Goal: Transaction & Acquisition: Purchase product/service

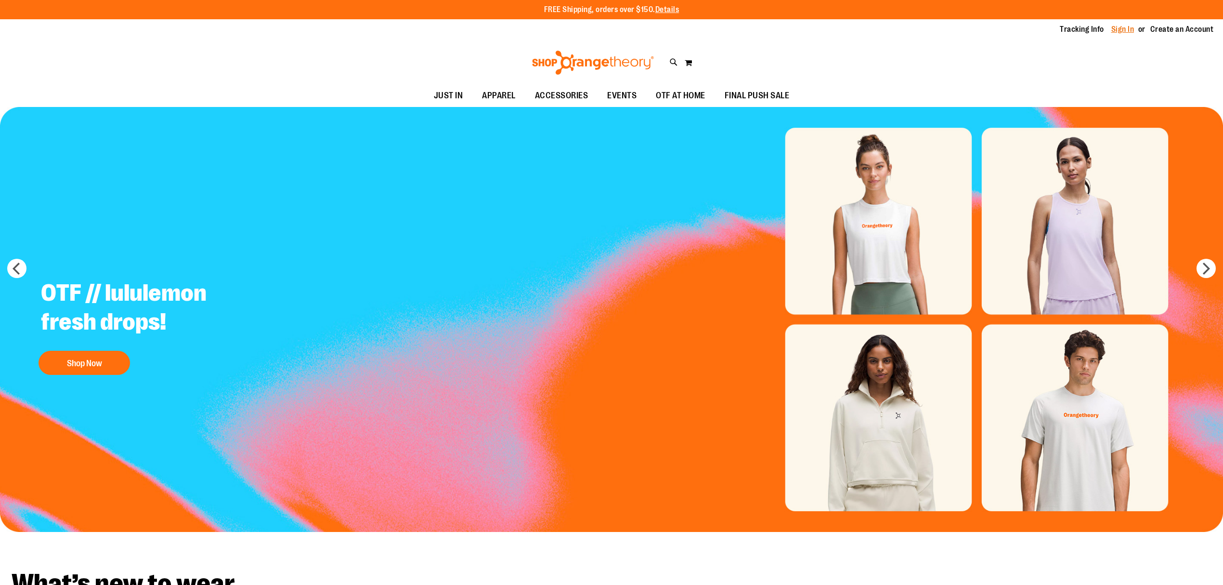
click at [1116, 32] on link "Sign In" at bounding box center [1123, 29] width 23 height 11
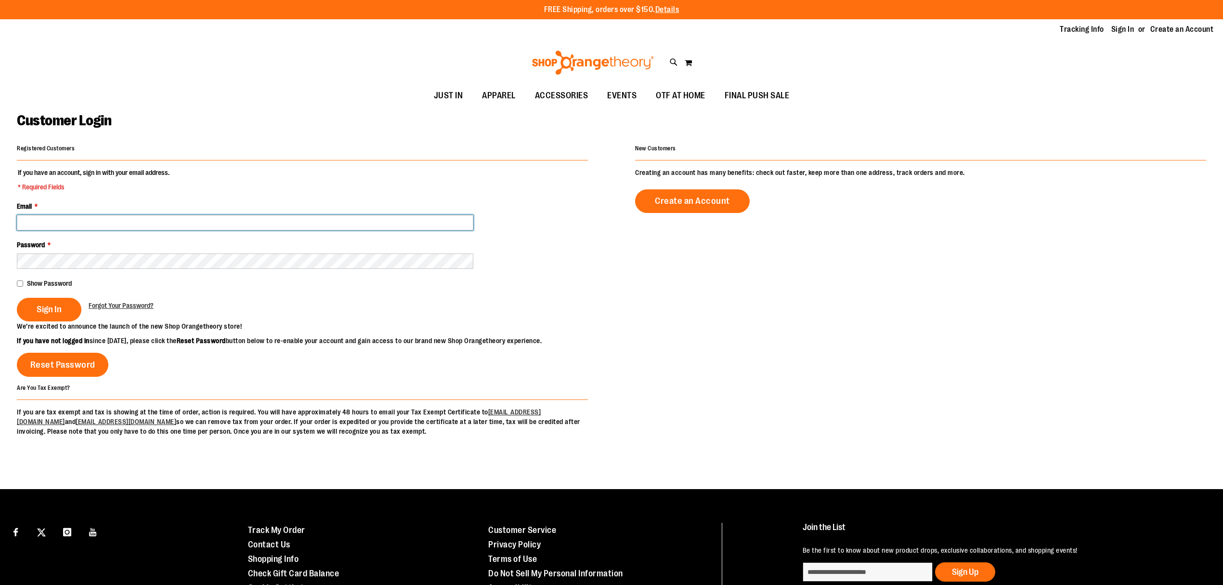
click at [261, 224] on input "Email *" at bounding box center [245, 222] width 457 height 15
type input "**********"
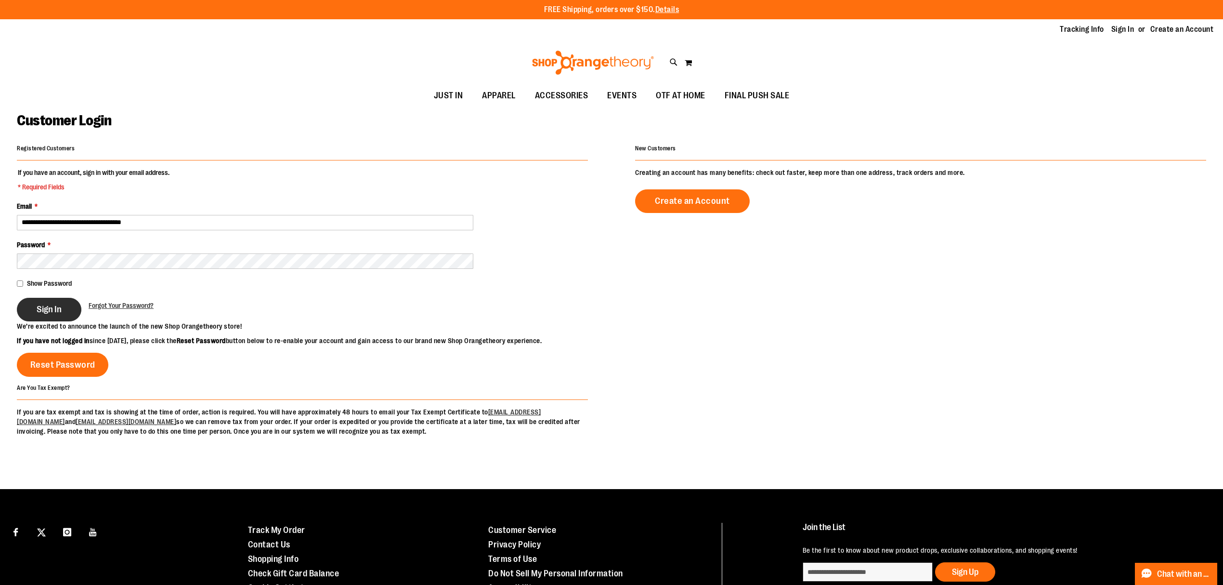
click at [51, 307] on span "Sign In" at bounding box center [49, 309] width 25 height 11
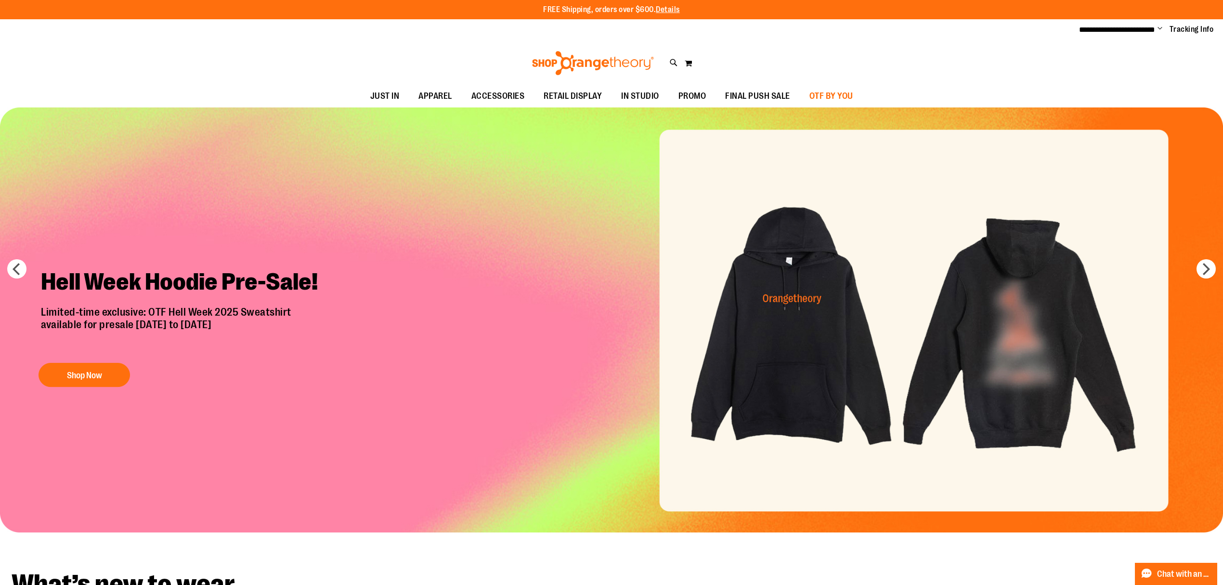
click at [818, 93] on span "OTF BY YOU" at bounding box center [832, 96] width 44 height 22
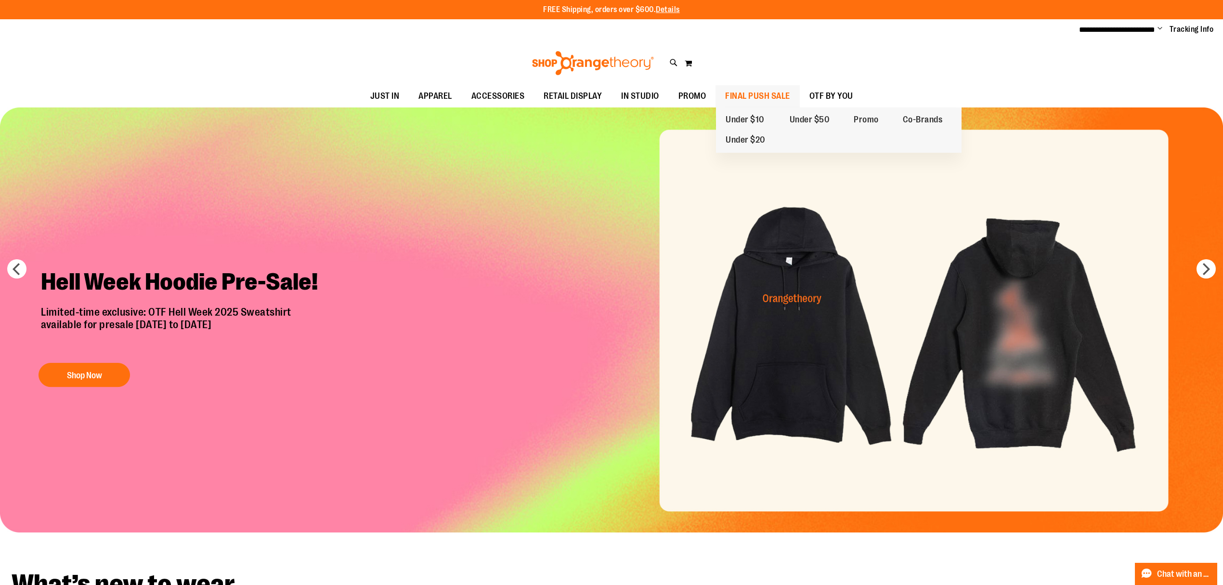
click at [787, 93] on span "FINAL PUSH SALE" at bounding box center [757, 96] width 65 height 22
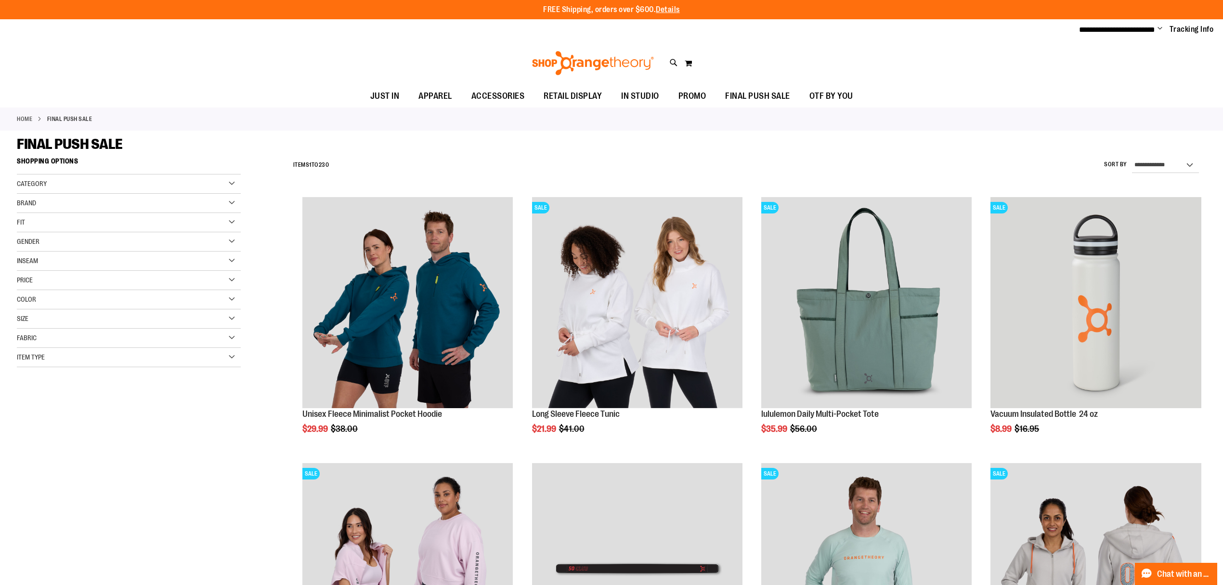
click at [1168, 156] on div "**********" at bounding box center [748, 165] width 918 height 25
click at [1168, 161] on select "**********" at bounding box center [1165, 164] width 67 height 15
select select "*********"
click at [1132, 157] on select "**********" at bounding box center [1165, 164] width 67 height 15
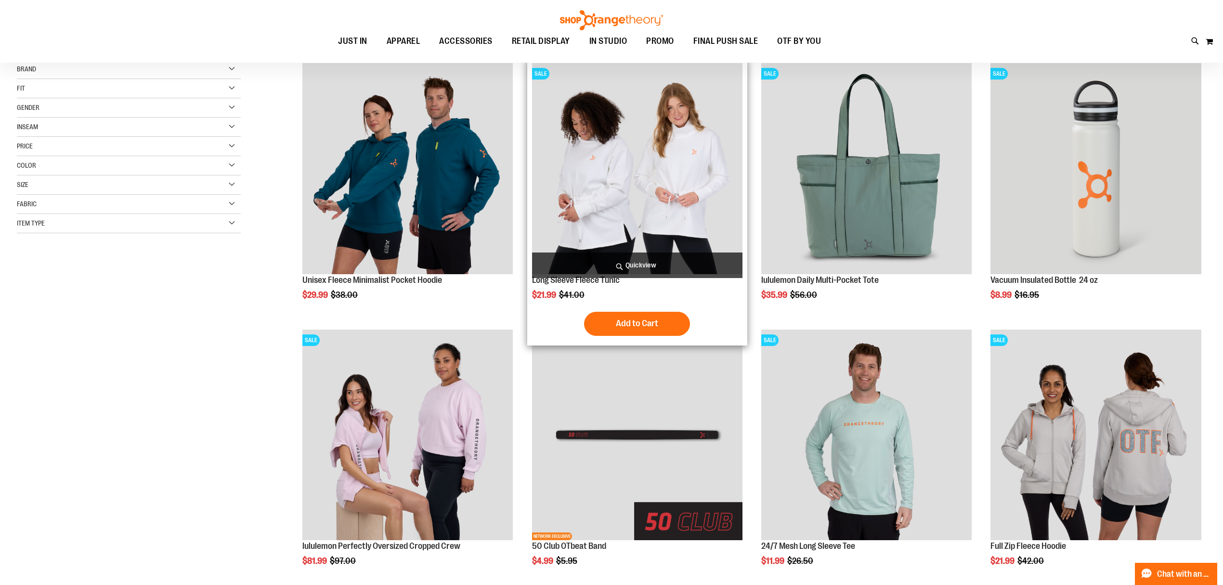
scroll to position [152, 0]
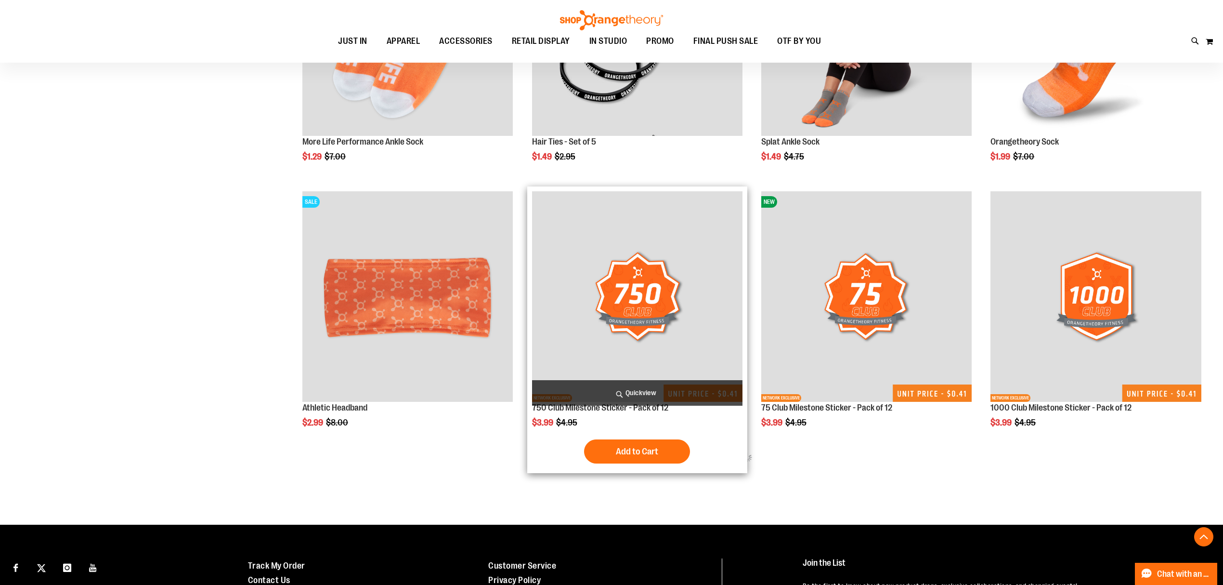
scroll to position [646, 0]
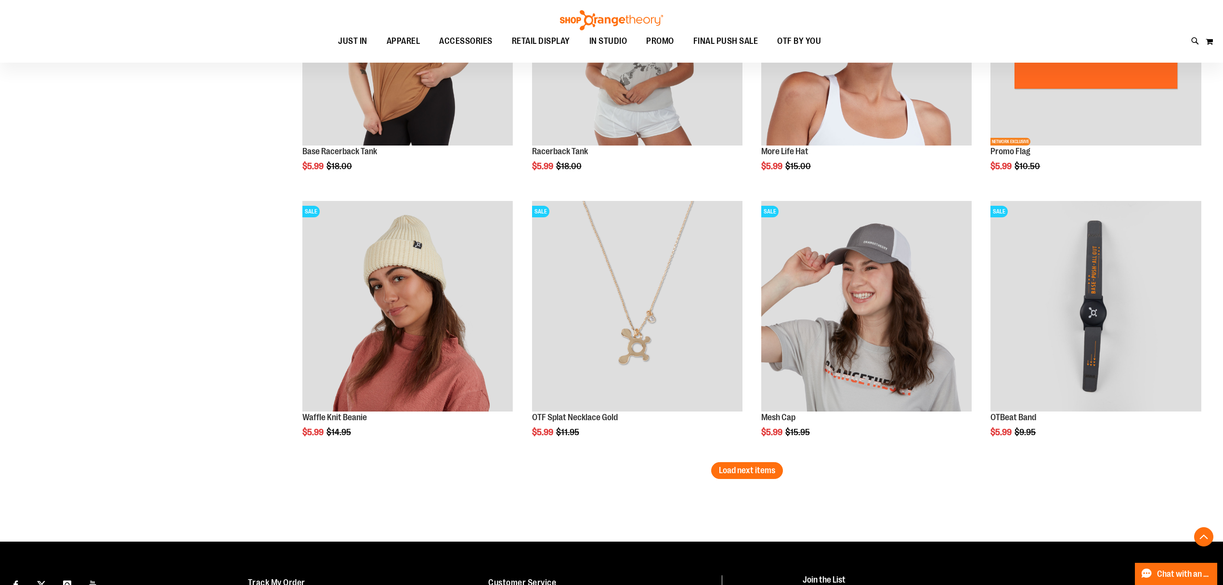
scroll to position [2188, 0]
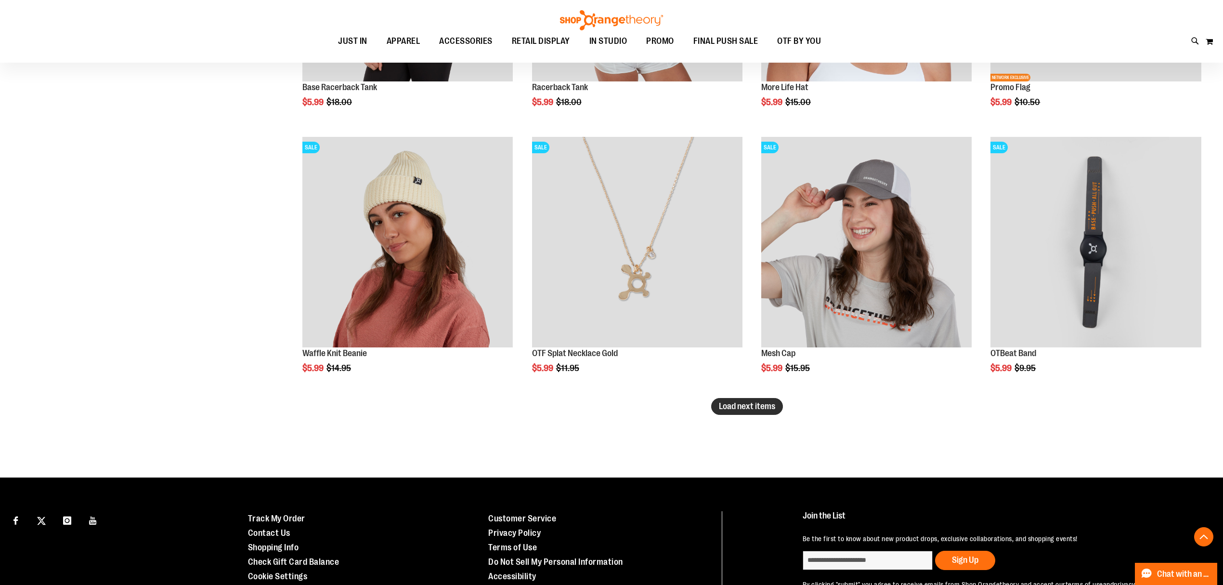
click at [770, 407] on span "Load next items" at bounding box center [747, 406] width 56 height 10
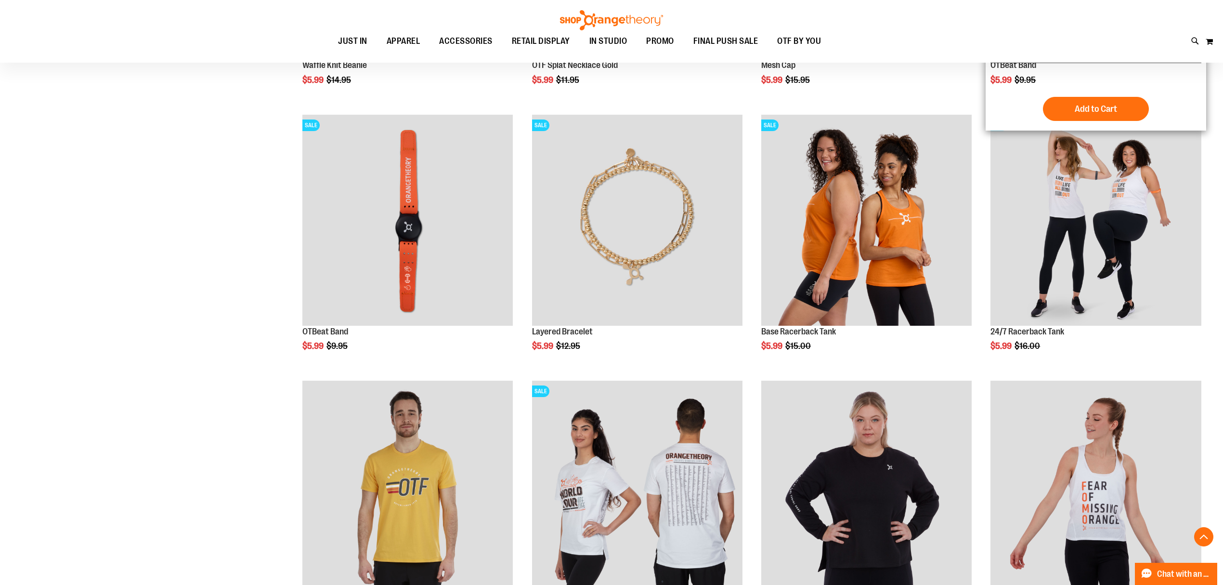
scroll to position [2213, 0]
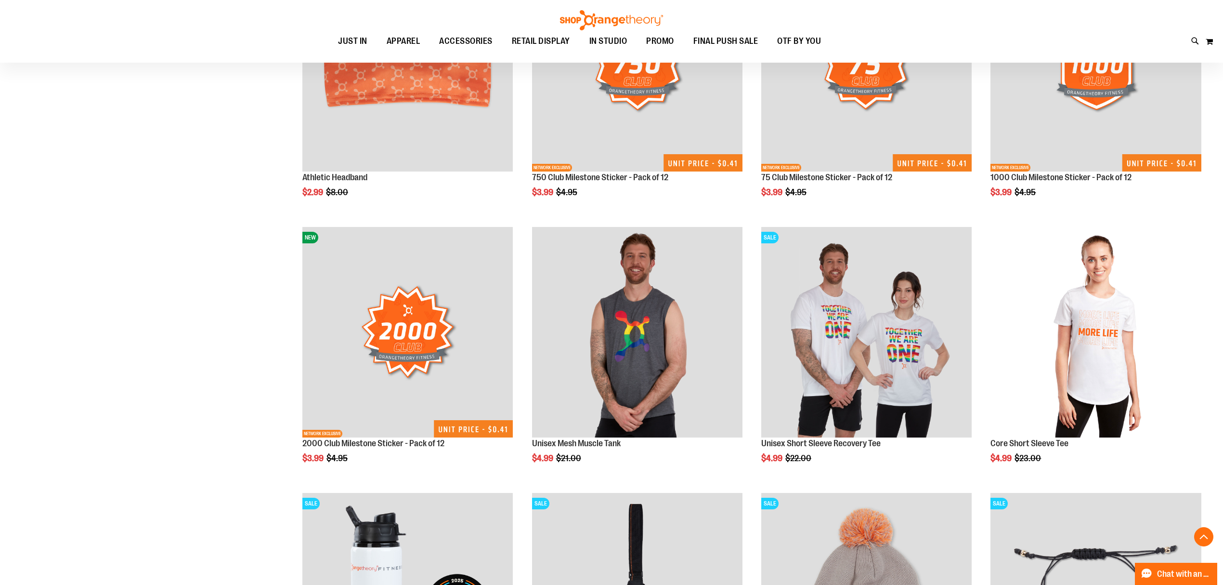
scroll to position [41, 0]
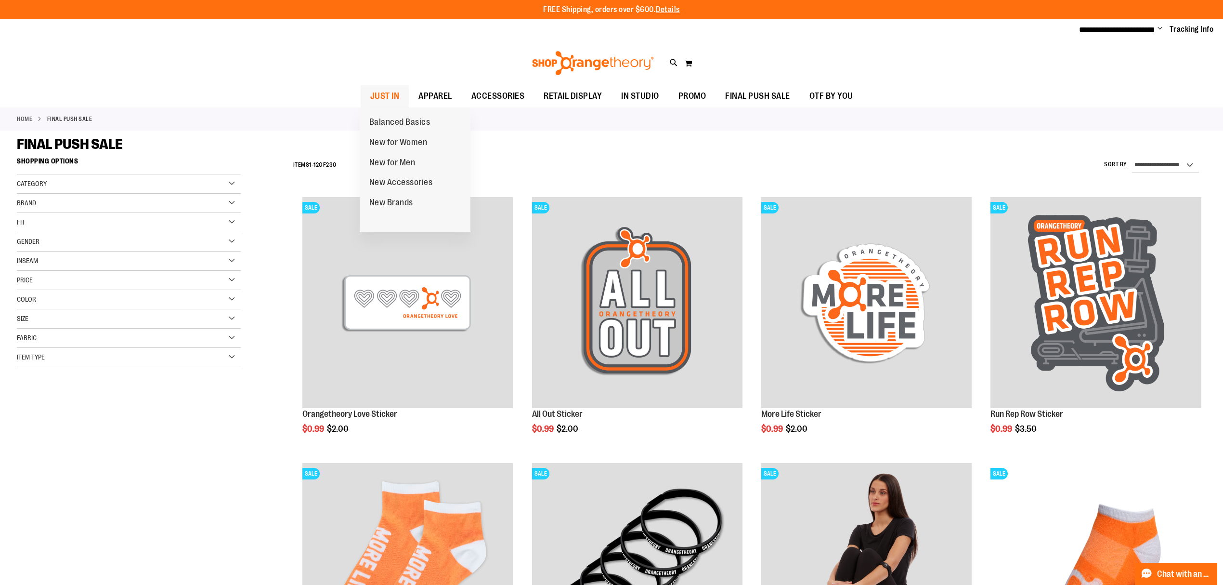
click at [388, 97] on span "JUST IN" at bounding box center [384, 96] width 29 height 22
click at [389, 92] on span "JUST IN" at bounding box center [384, 96] width 29 height 22
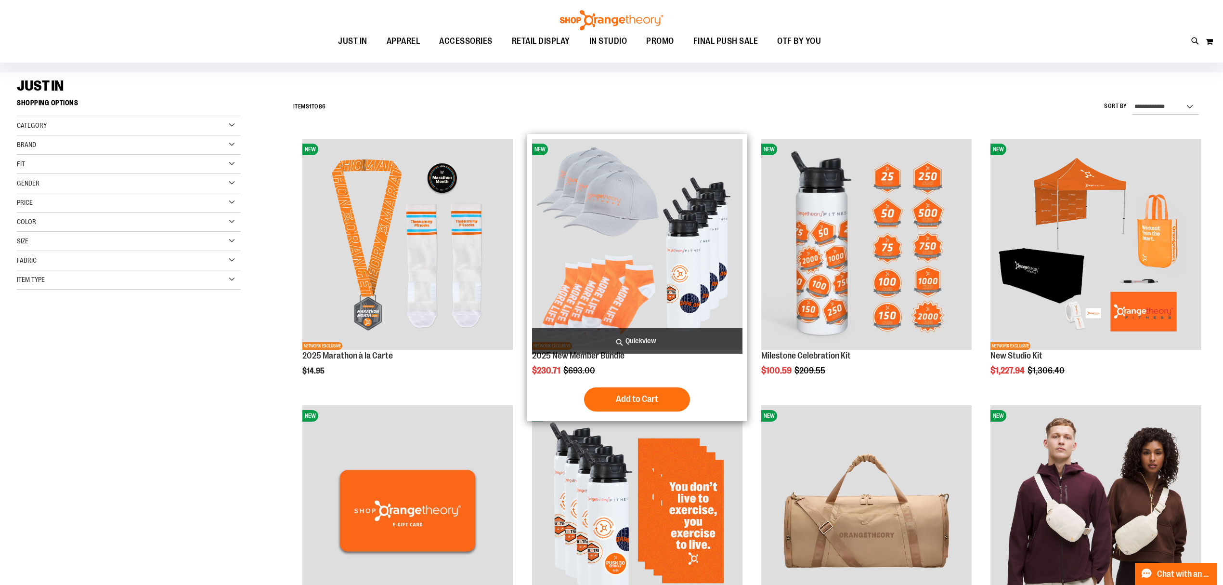
scroll to position [193, 0]
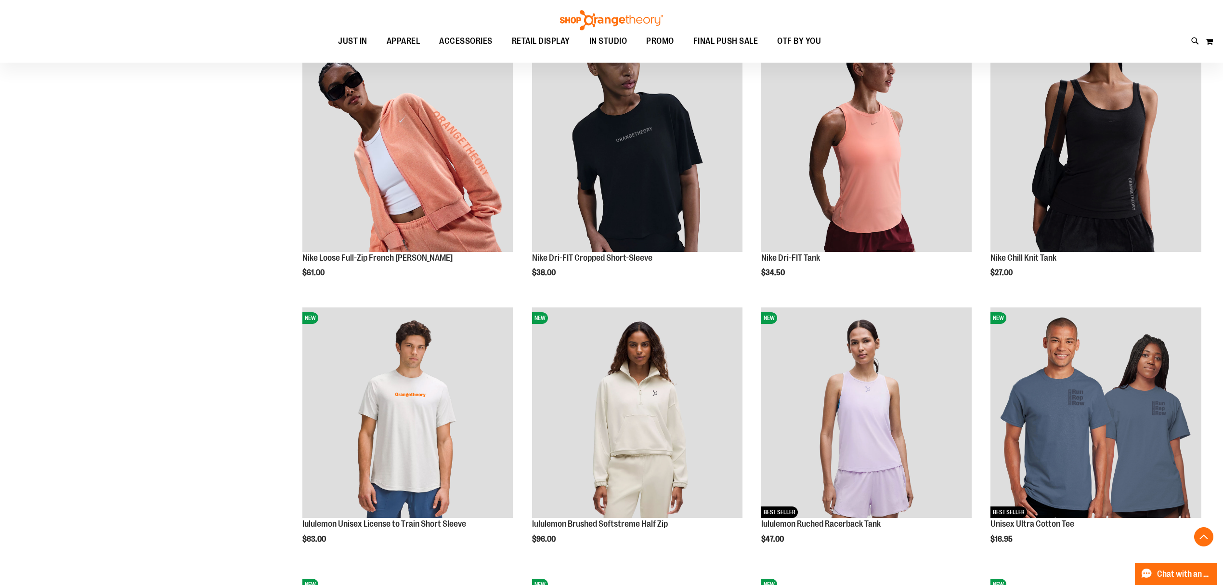
scroll to position [963, 0]
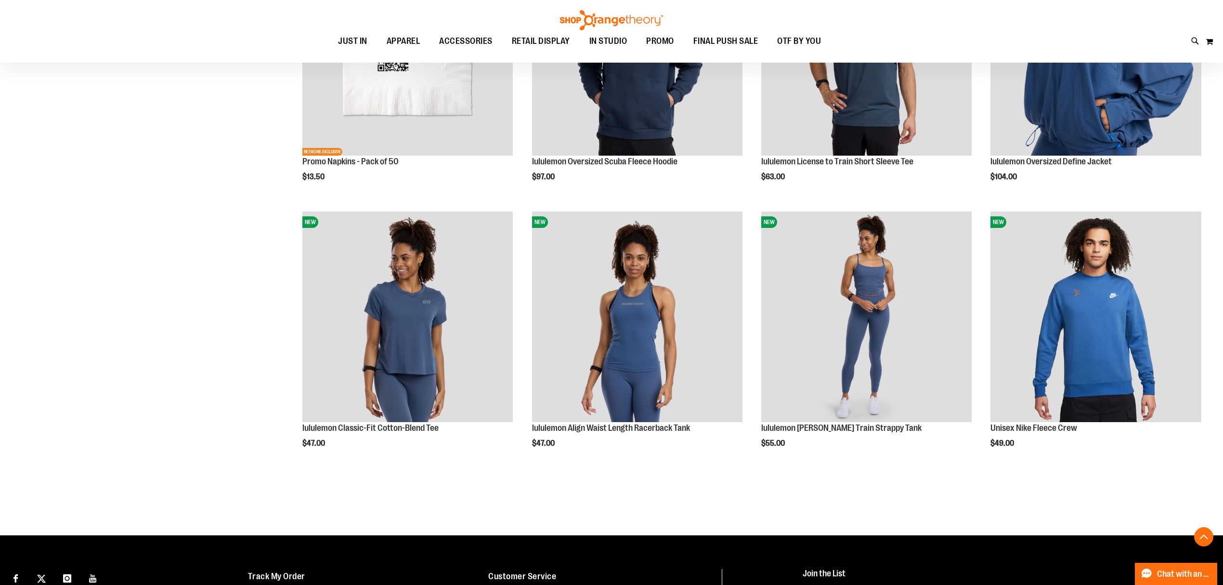
scroll to position [2119, 0]
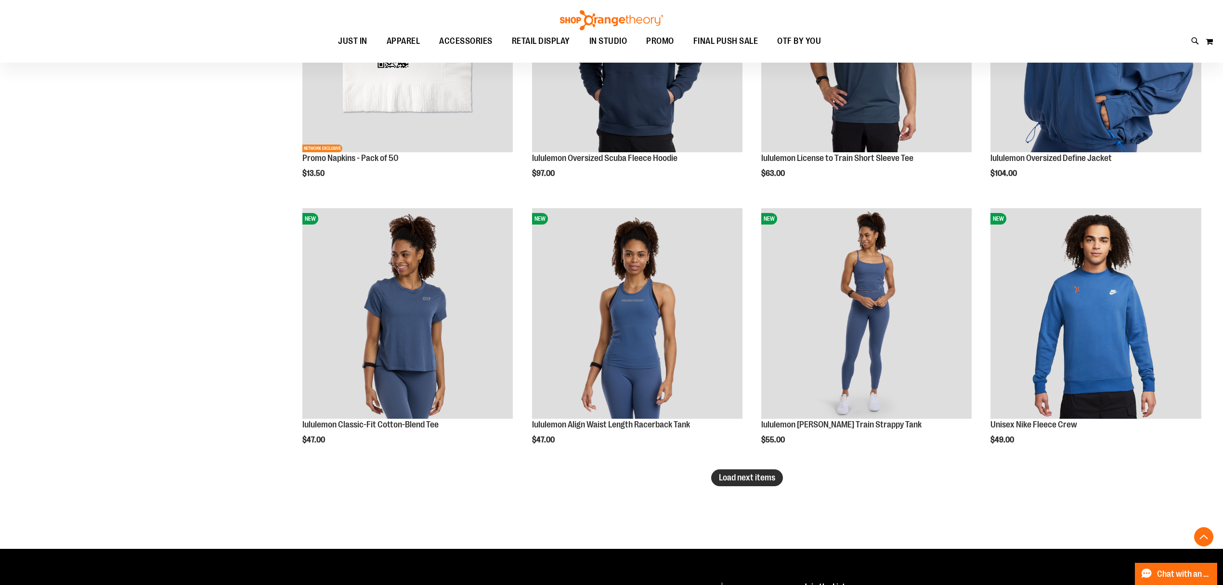
click at [733, 472] on button "Load next items" at bounding box center [747, 477] width 72 height 17
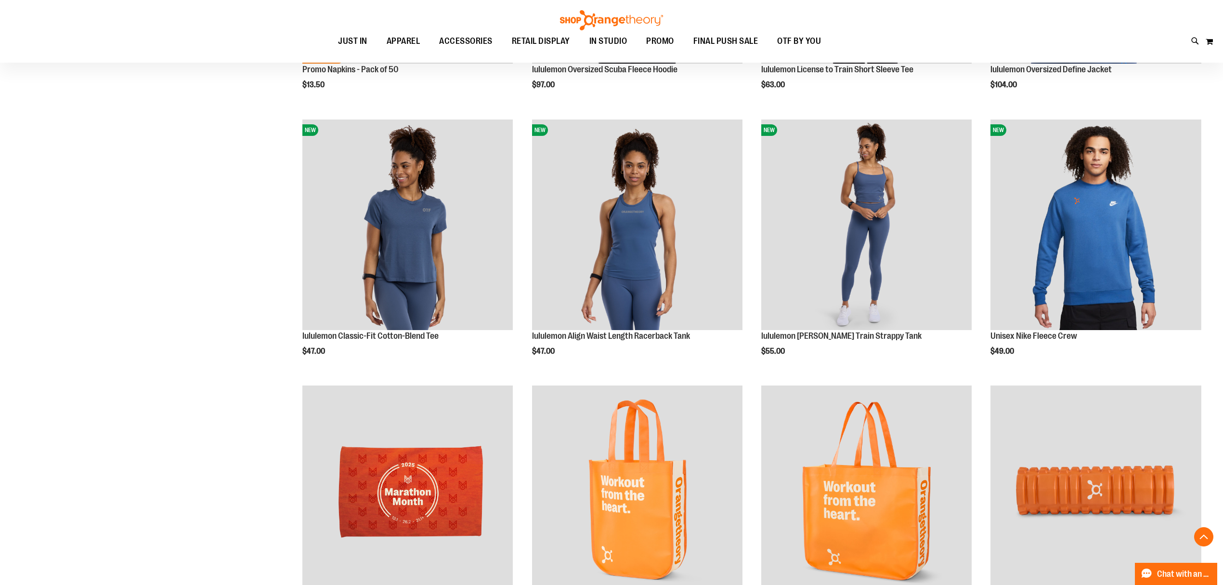
scroll to position [2505, 0]
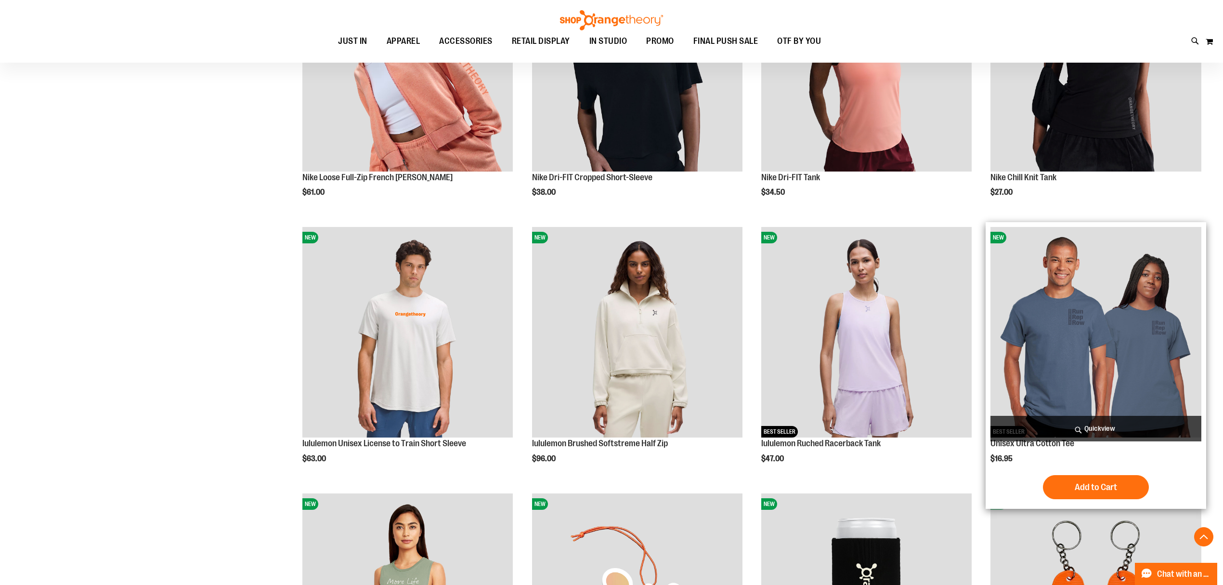
scroll to position [1062, 0]
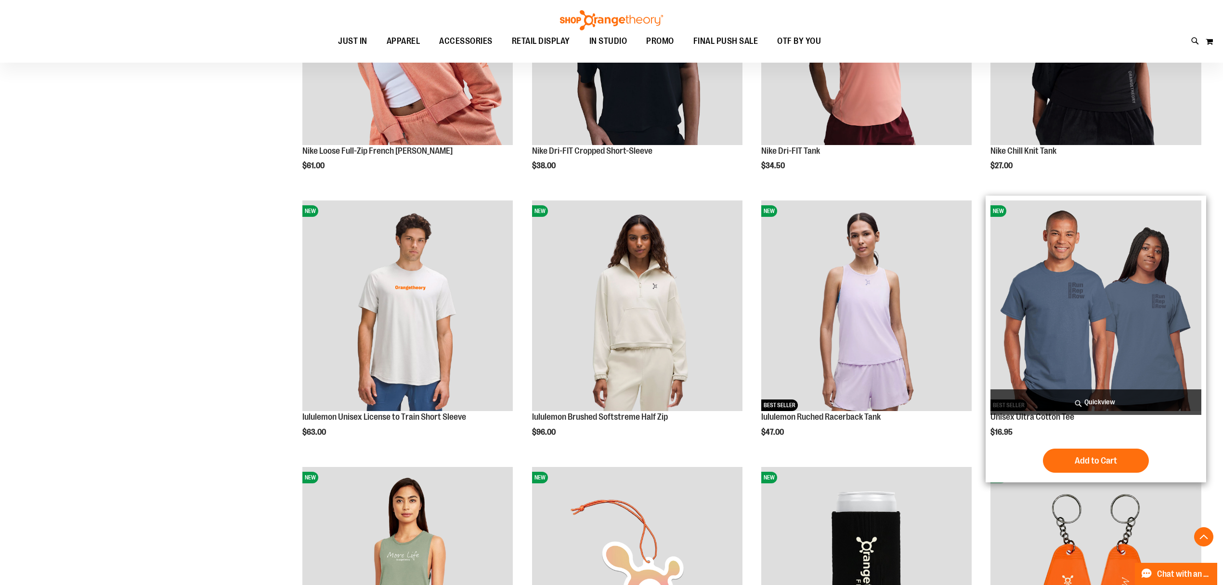
click at [1085, 305] on img "product" at bounding box center [1096, 305] width 210 height 210
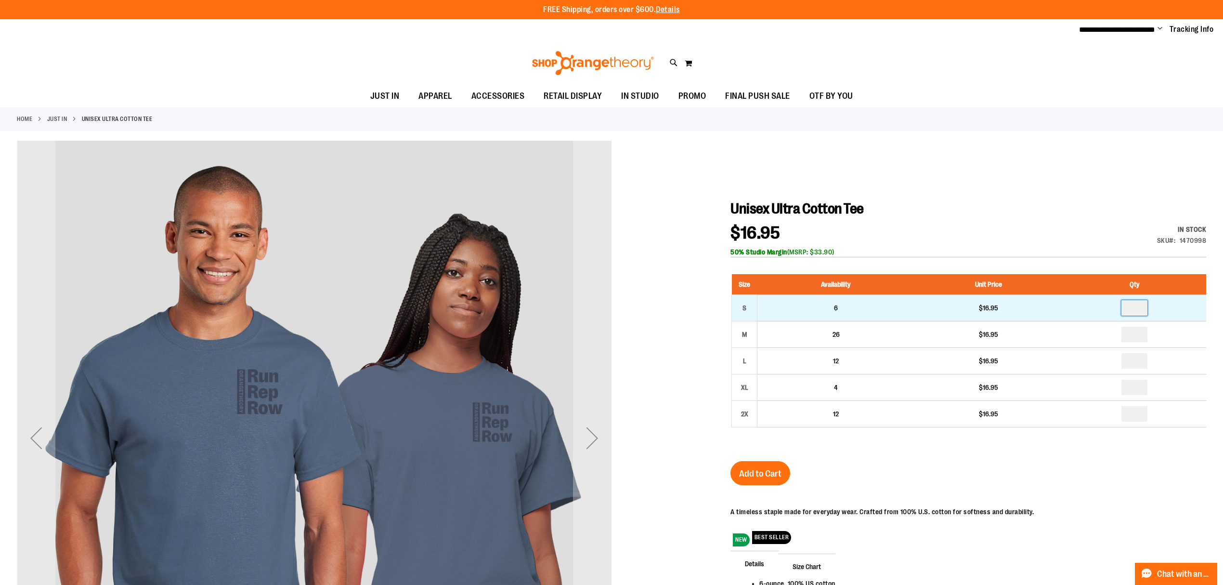
click at [1138, 306] on input "number" at bounding box center [1135, 307] width 26 height 15
type input "*"
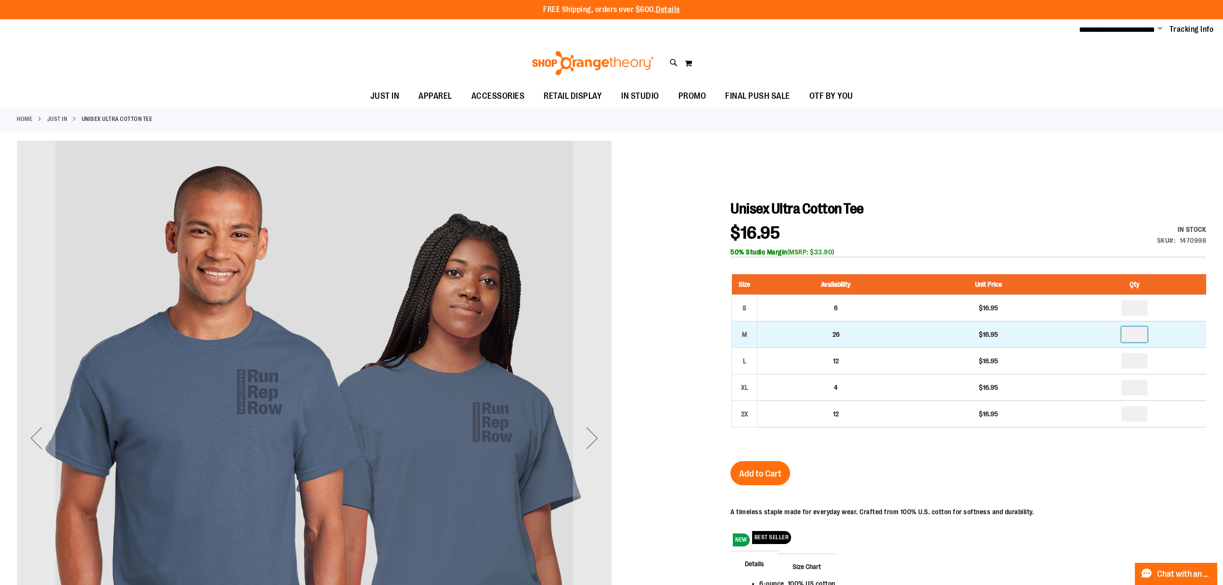
click at [1146, 332] on input "number" at bounding box center [1135, 334] width 26 height 15
type input "*"
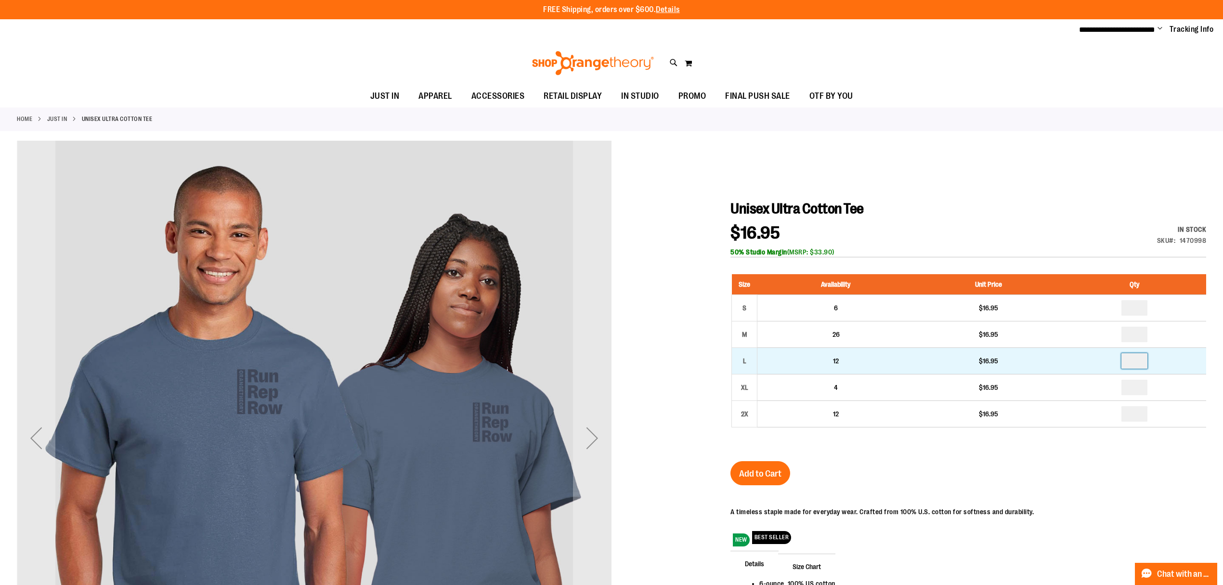
type input "*"
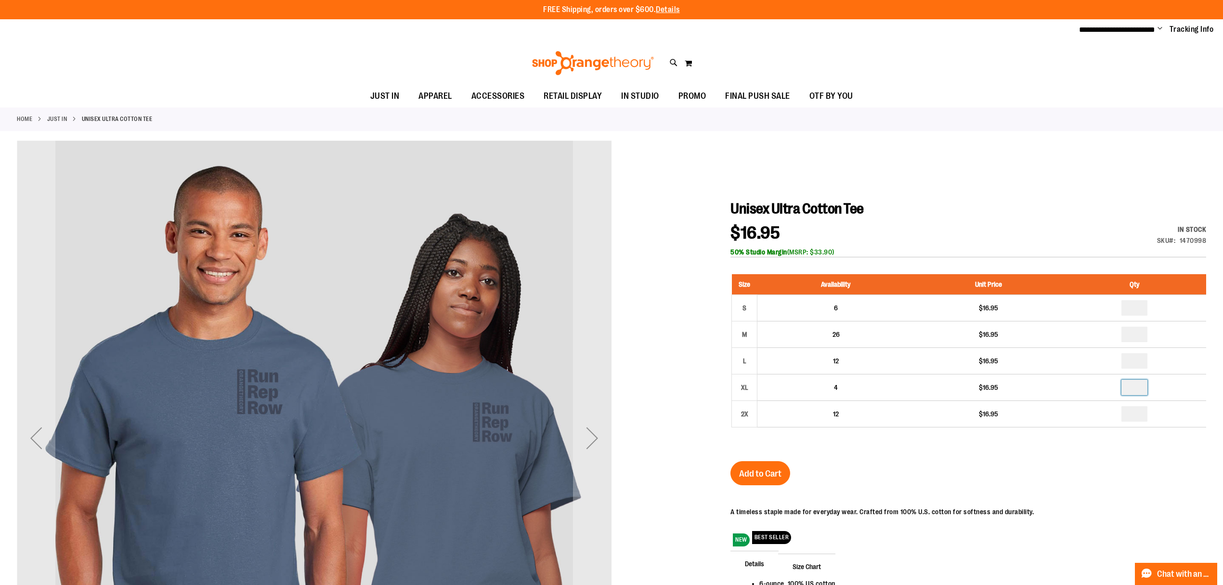
click at [1142, 388] on input "number" at bounding box center [1135, 387] width 26 height 15
type input "*"
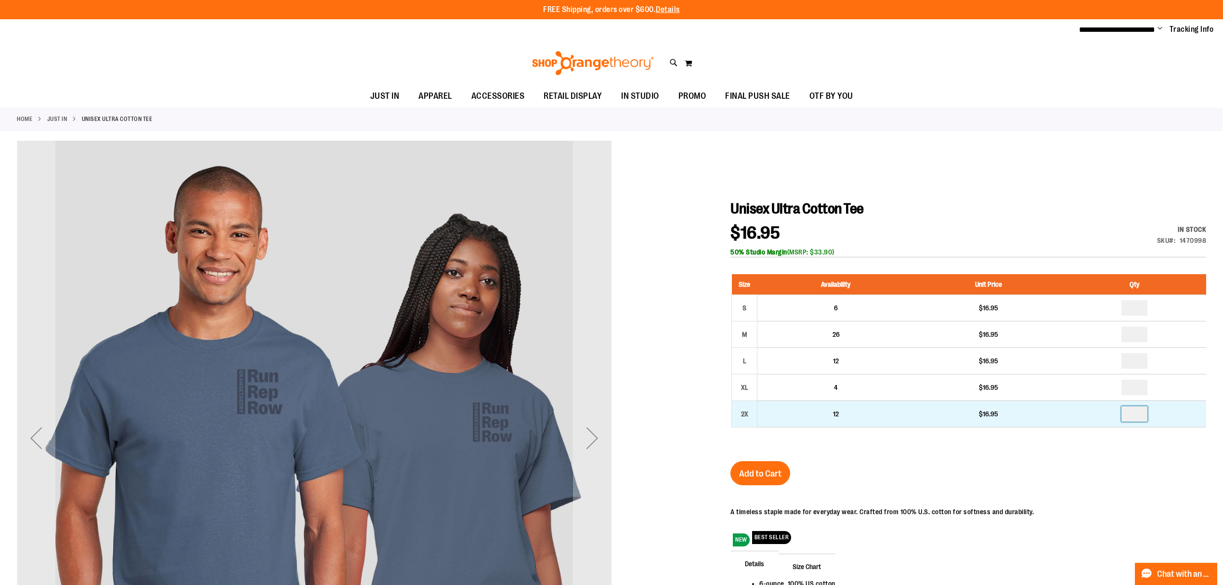
click at [1145, 417] on input "number" at bounding box center [1135, 413] width 26 height 15
type input "*"
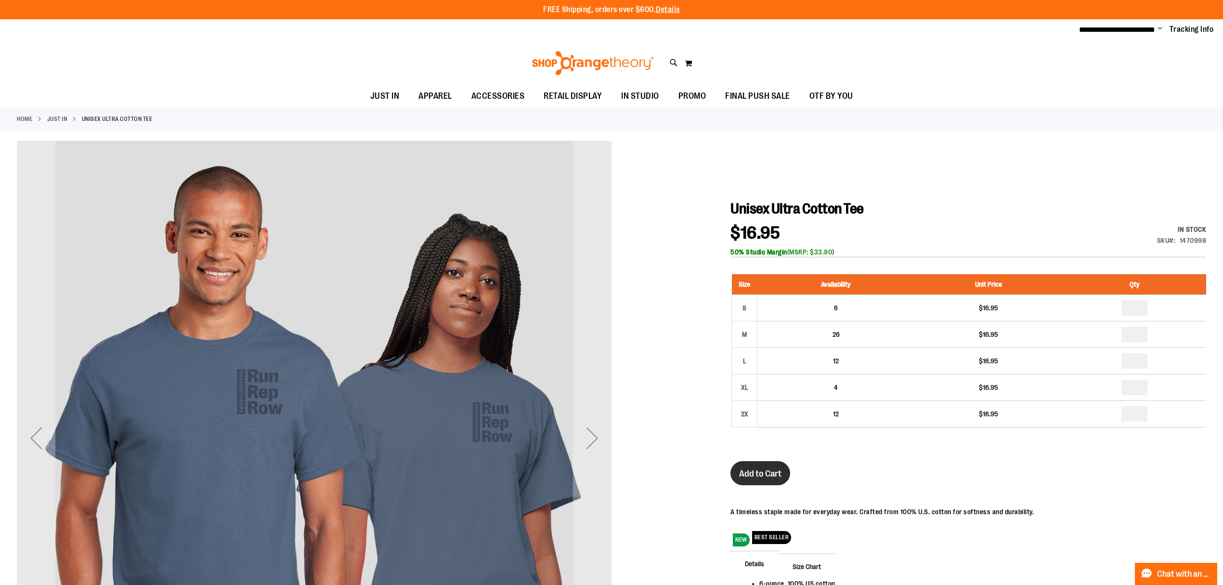
click at [779, 478] on span "Add to Cart" at bounding box center [760, 473] width 42 height 11
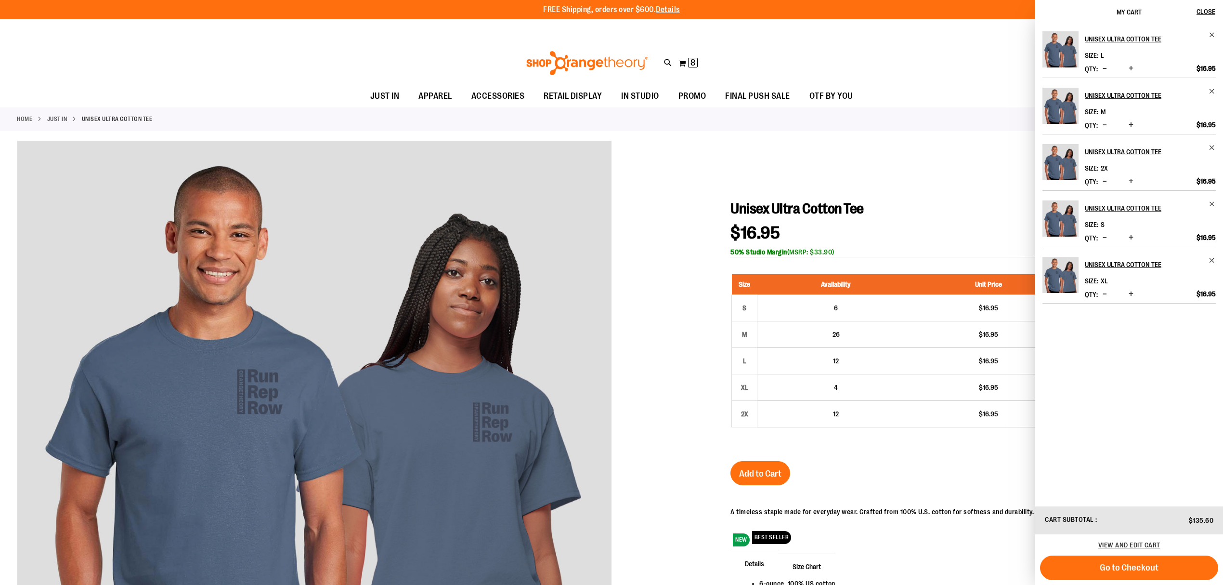
drag, startPoint x: 936, startPoint y: 102, endPoint x: 946, endPoint y: 106, distance: 11.0
click at [936, 103] on ul "JUST IN JUST IN Balanced Basics New for Women New for Men New Accessories New B…" at bounding box center [611, 96] width 1223 height 22
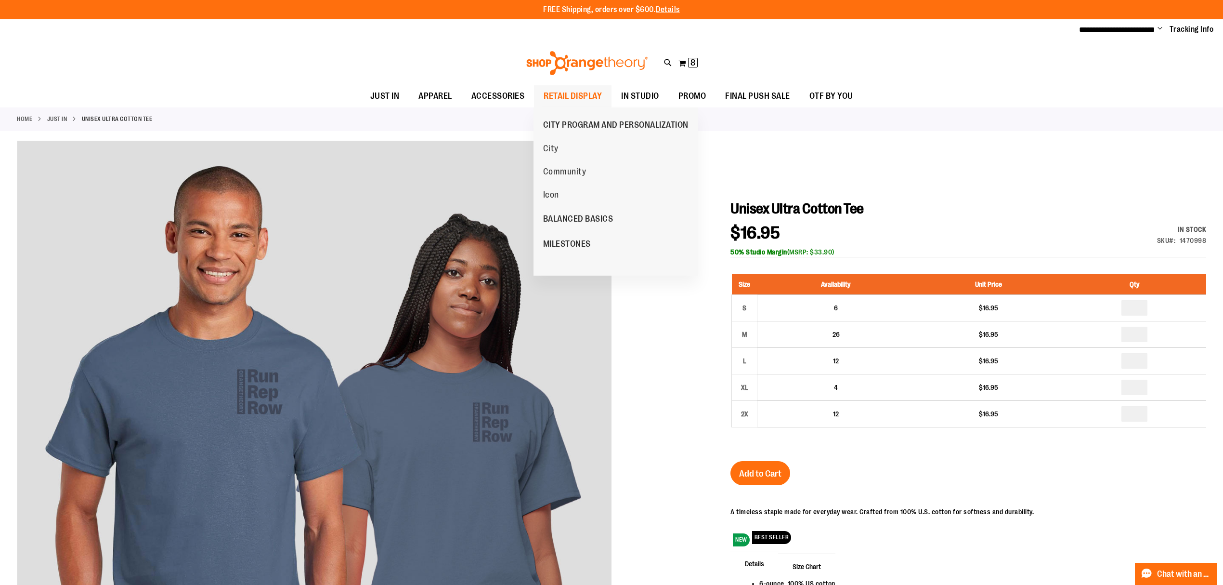
click at [559, 94] on span "RETAIL DISPLAY" at bounding box center [573, 96] width 58 height 22
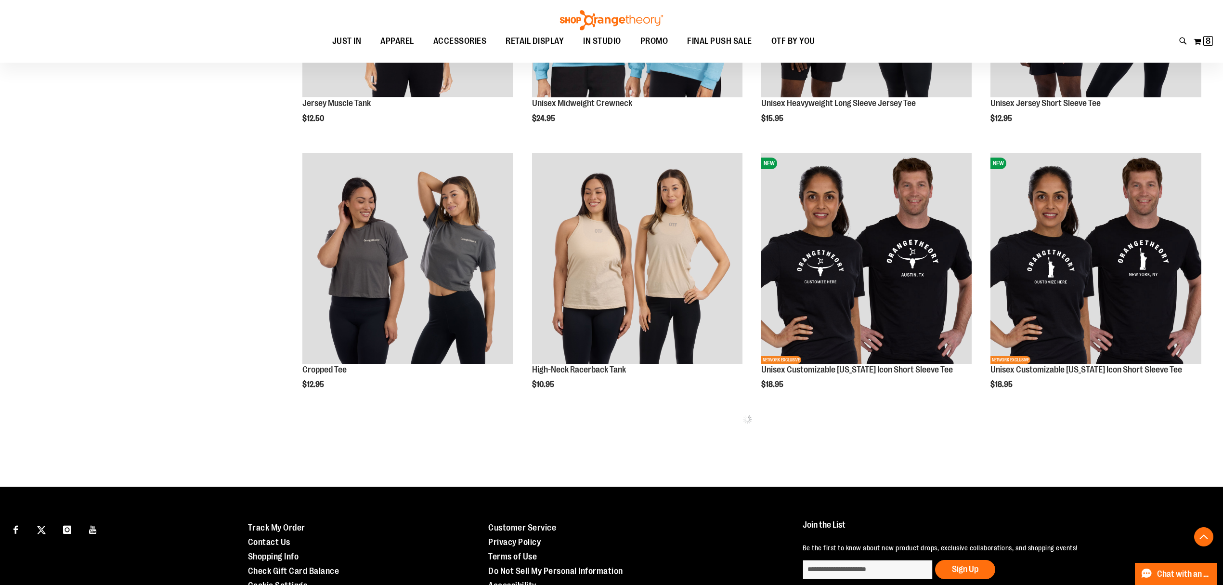
scroll to position [578, 0]
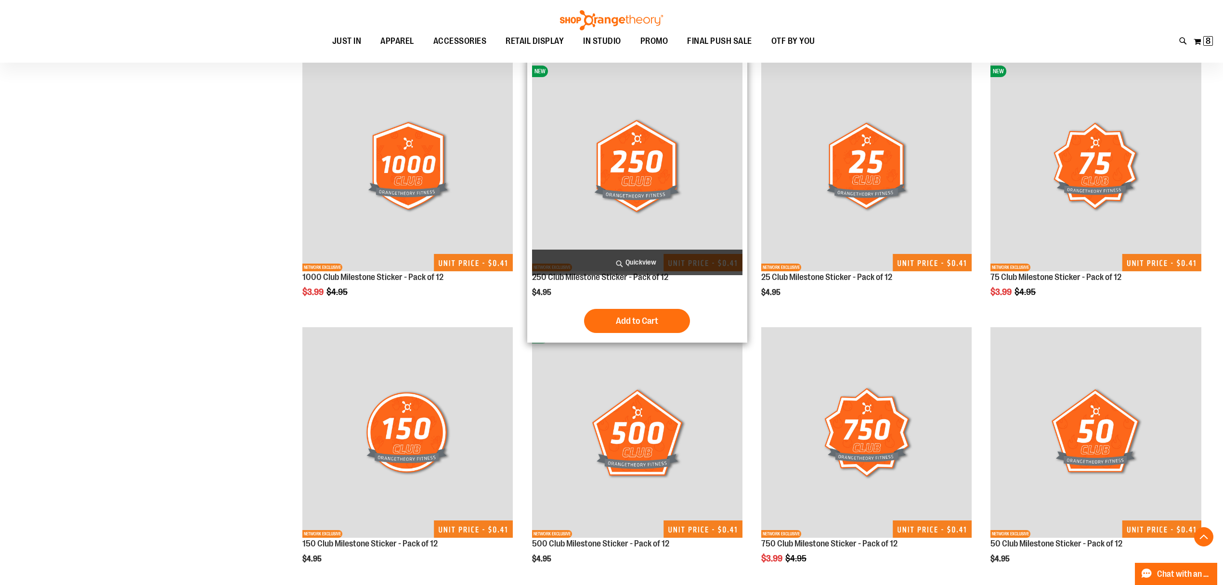
scroll to position [2119, 0]
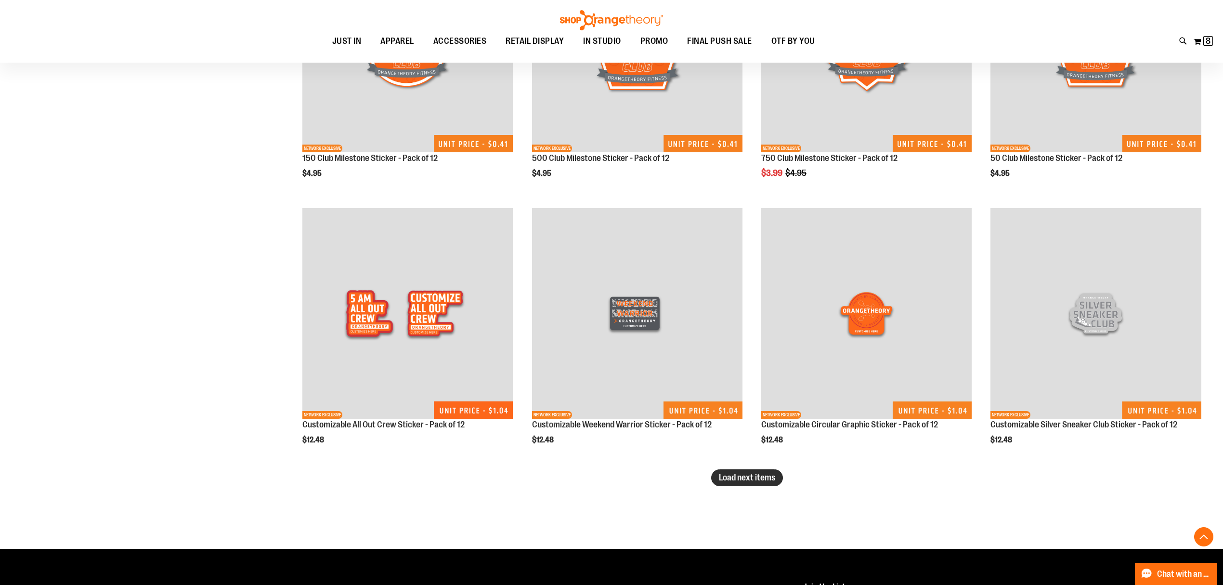
click at [772, 486] on button "Load next items" at bounding box center [747, 477] width 72 height 17
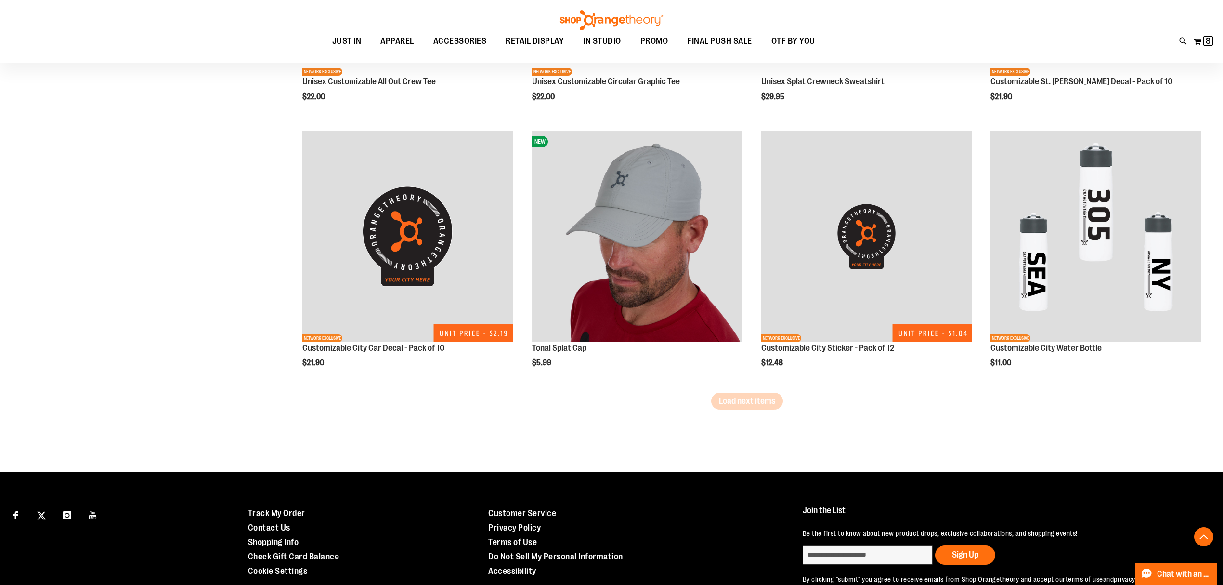
scroll to position [3035, 0]
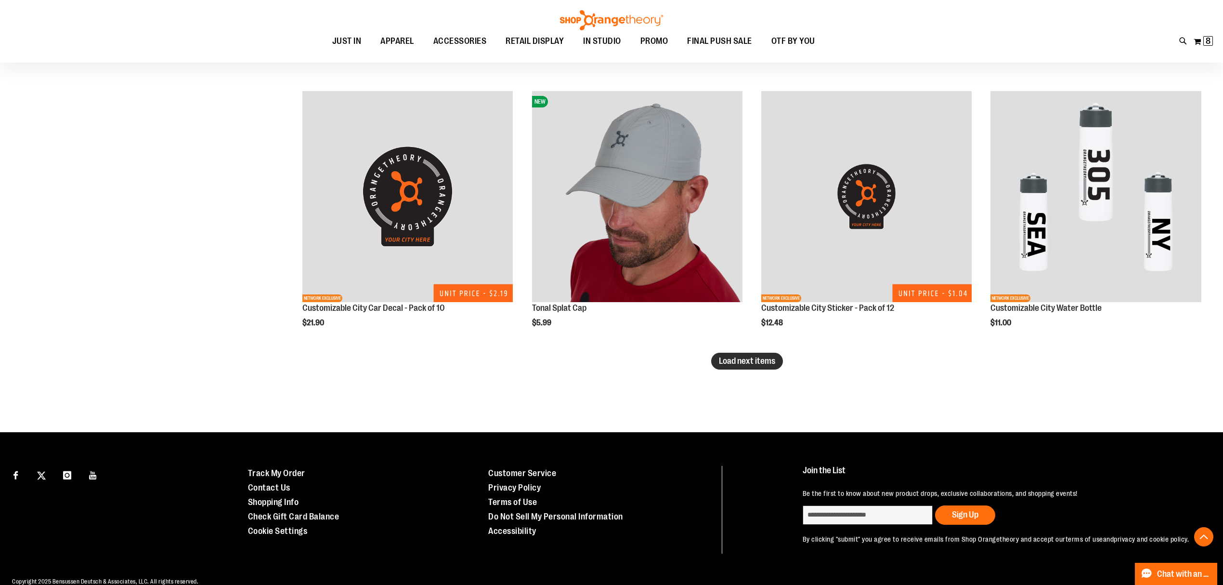
click at [759, 363] on span "Load next items" at bounding box center [747, 361] width 56 height 10
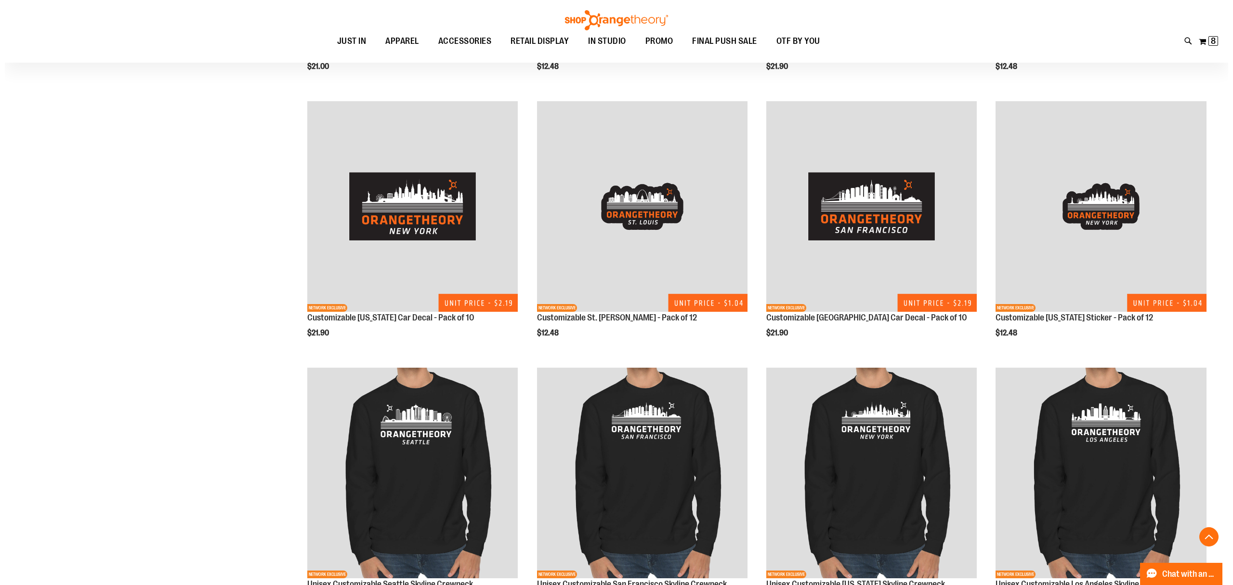
scroll to position [3834, 0]
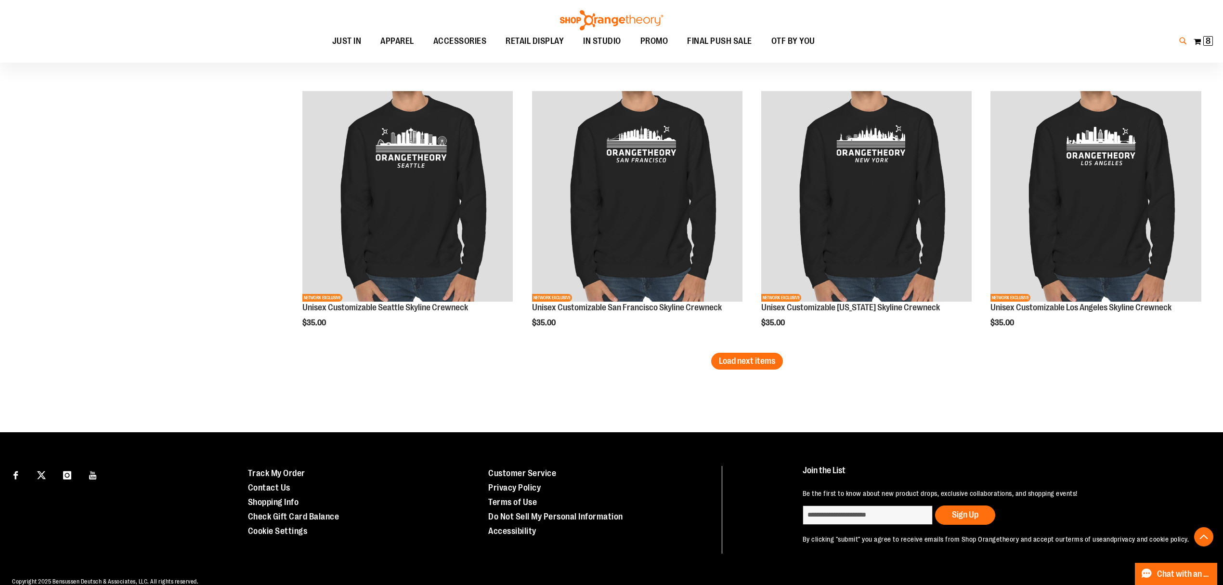
click at [1181, 40] on icon at bounding box center [1184, 41] width 8 height 11
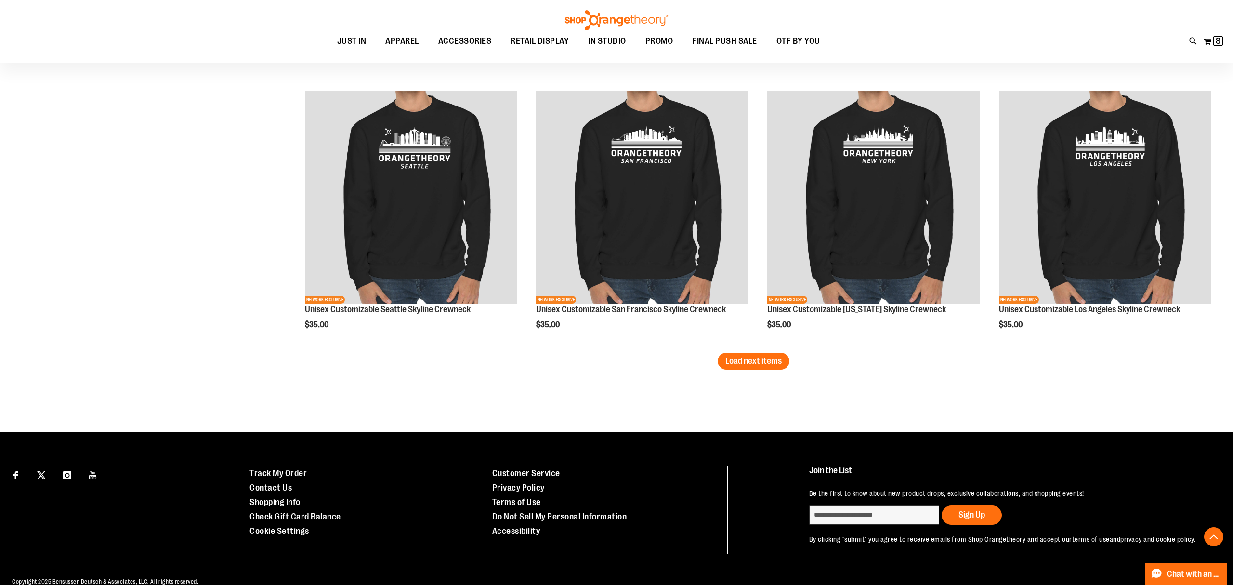
type input "*****"
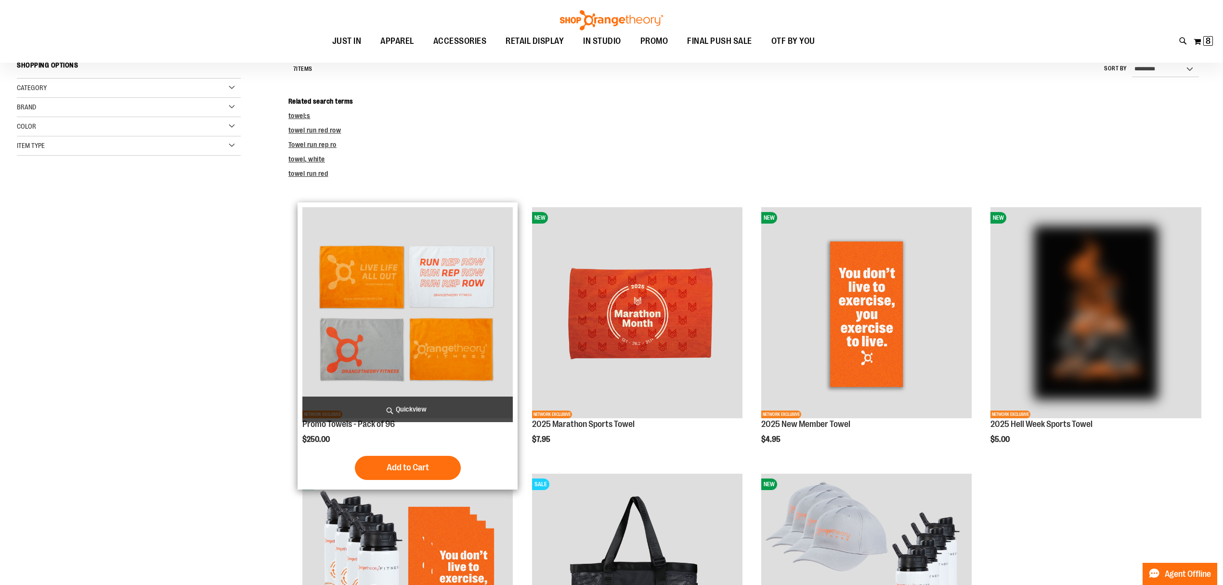
scroll to position [128, 0]
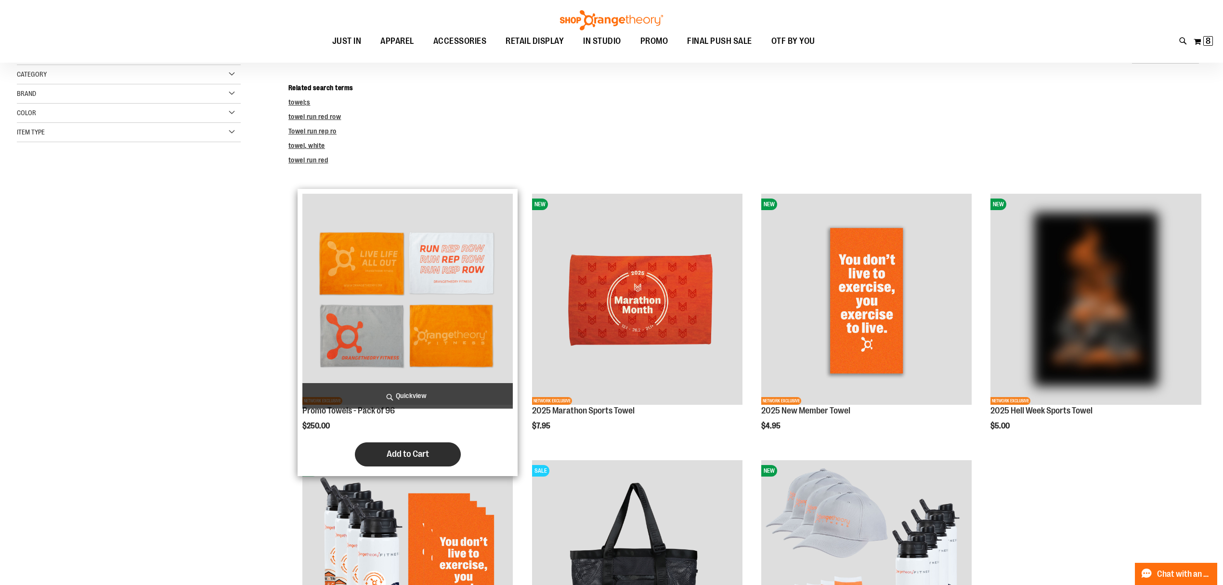
click at [415, 456] on span "Add to Cart" at bounding box center [408, 453] width 42 height 11
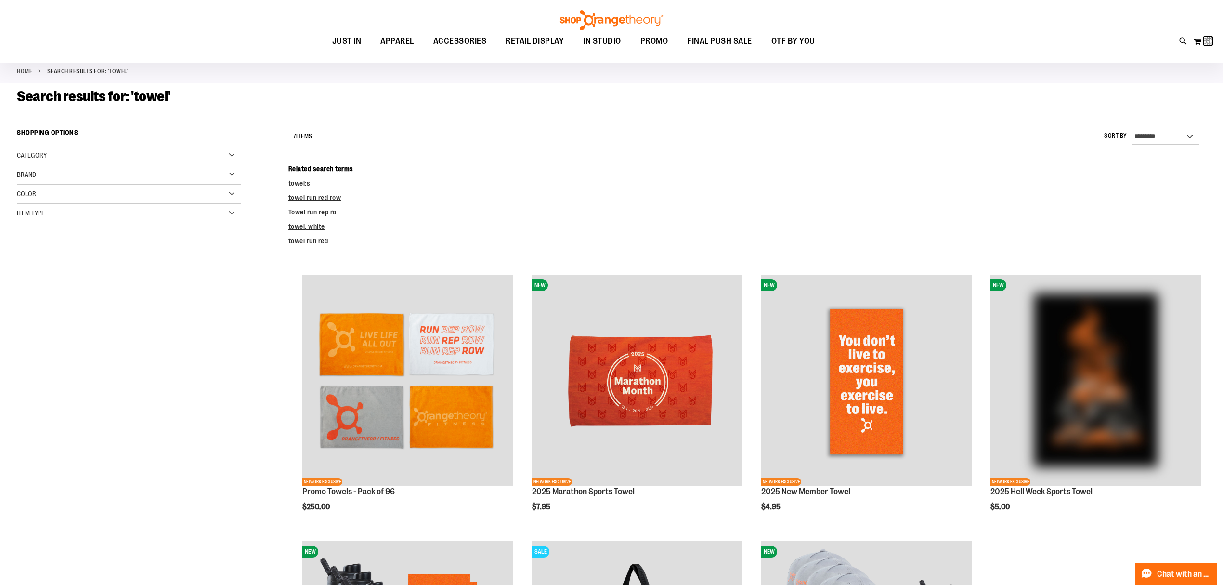
scroll to position [0, 0]
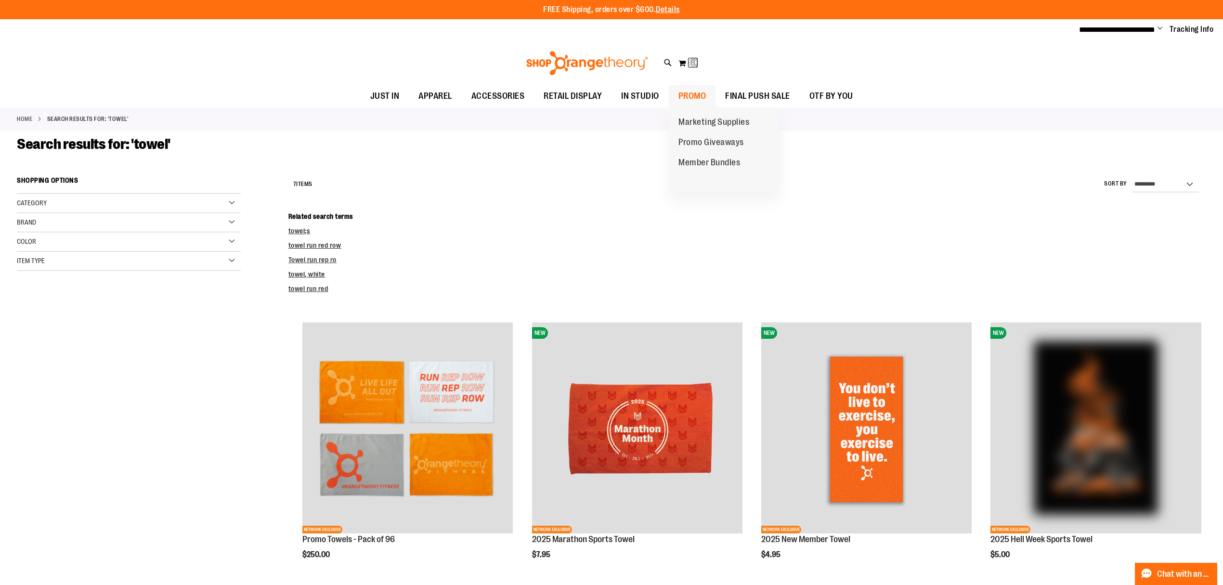
click at [689, 95] on span "PROMO" at bounding box center [693, 96] width 28 height 22
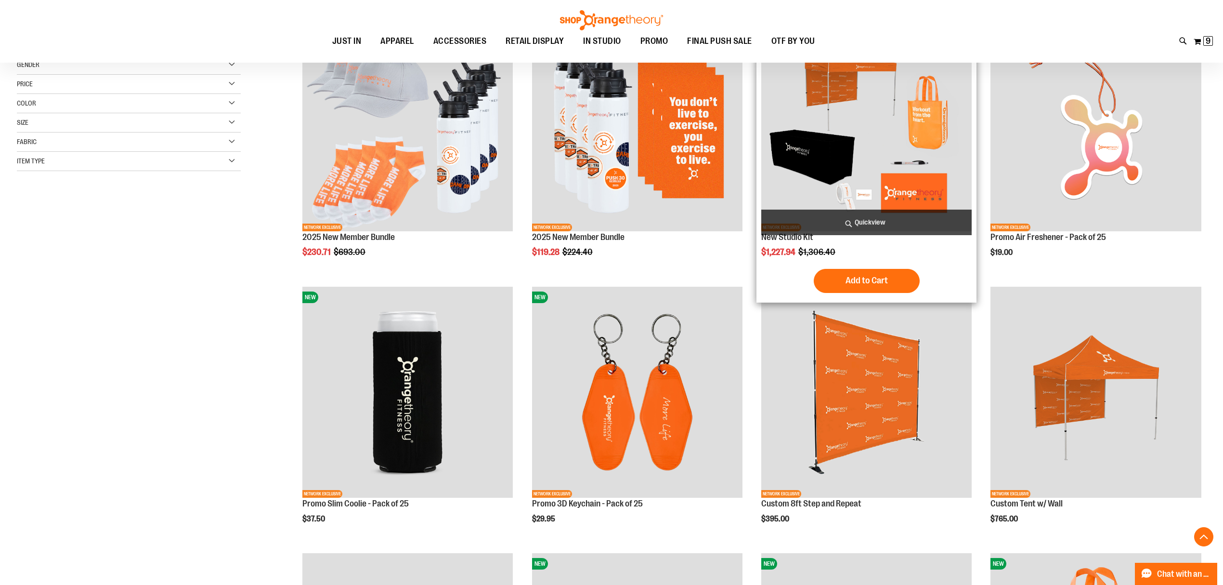
scroll to position [193, 0]
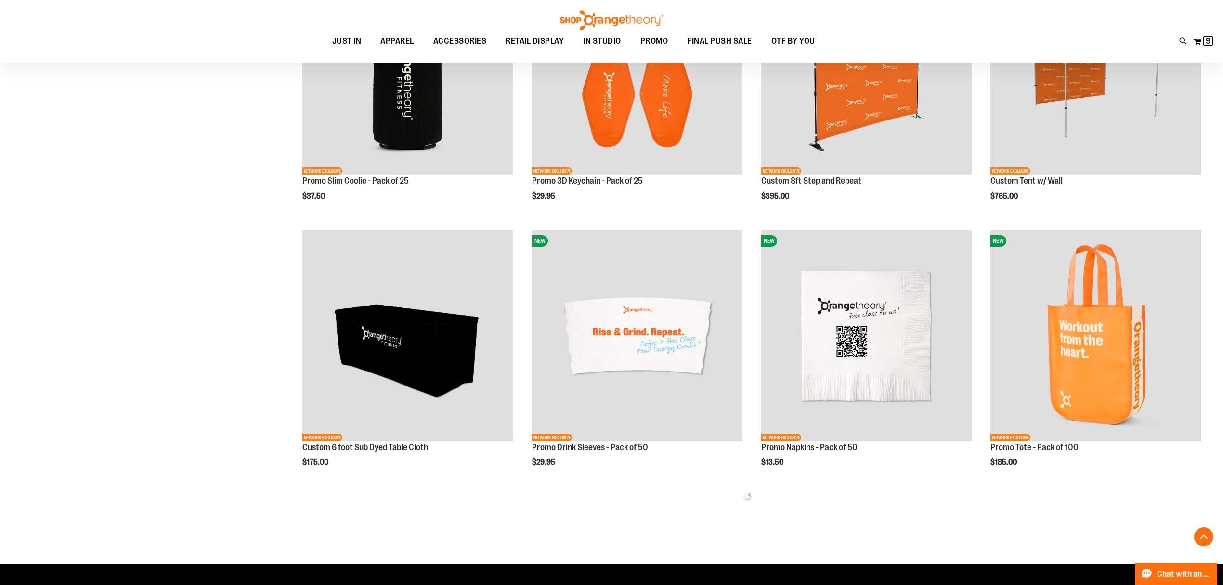
scroll to position [513, 0]
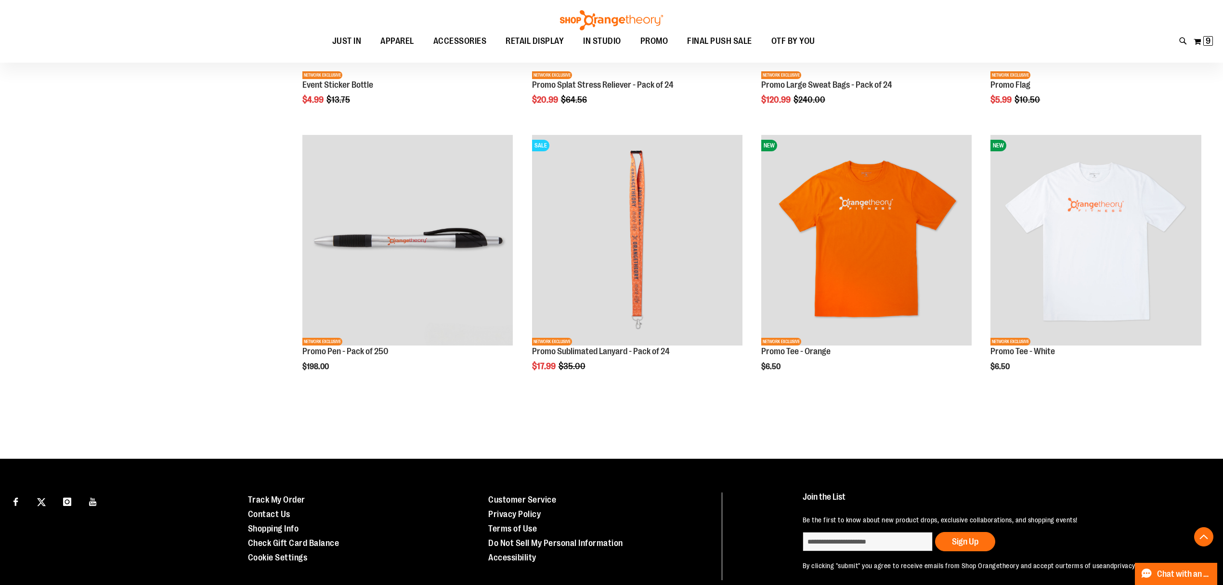
scroll to position [2236, 0]
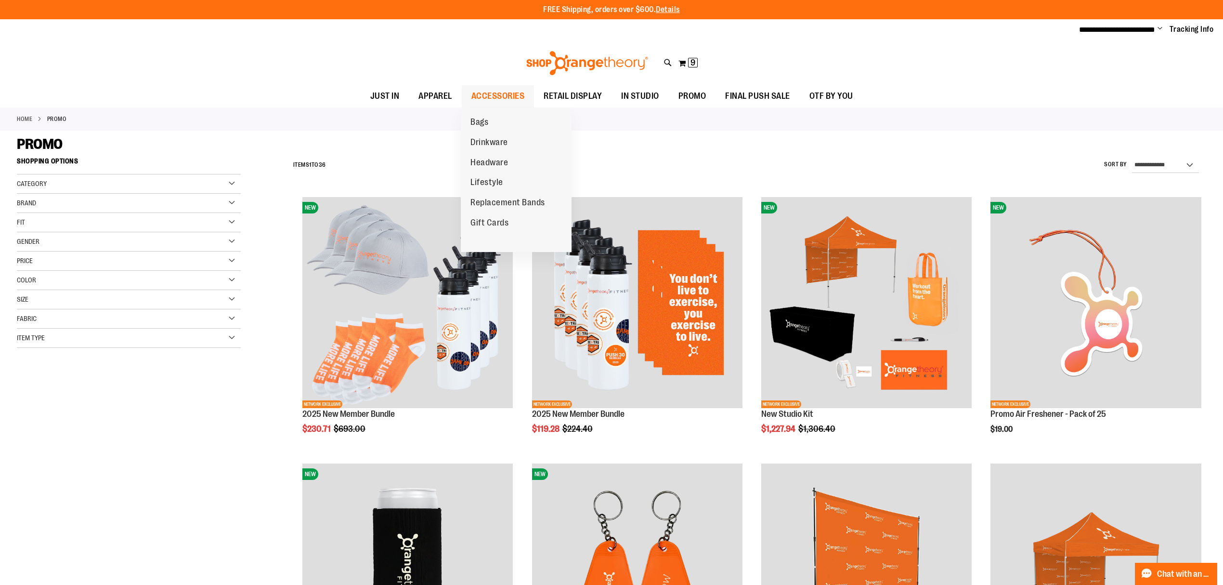
click at [489, 94] on span "ACCESSORIES" at bounding box center [498, 96] width 53 height 22
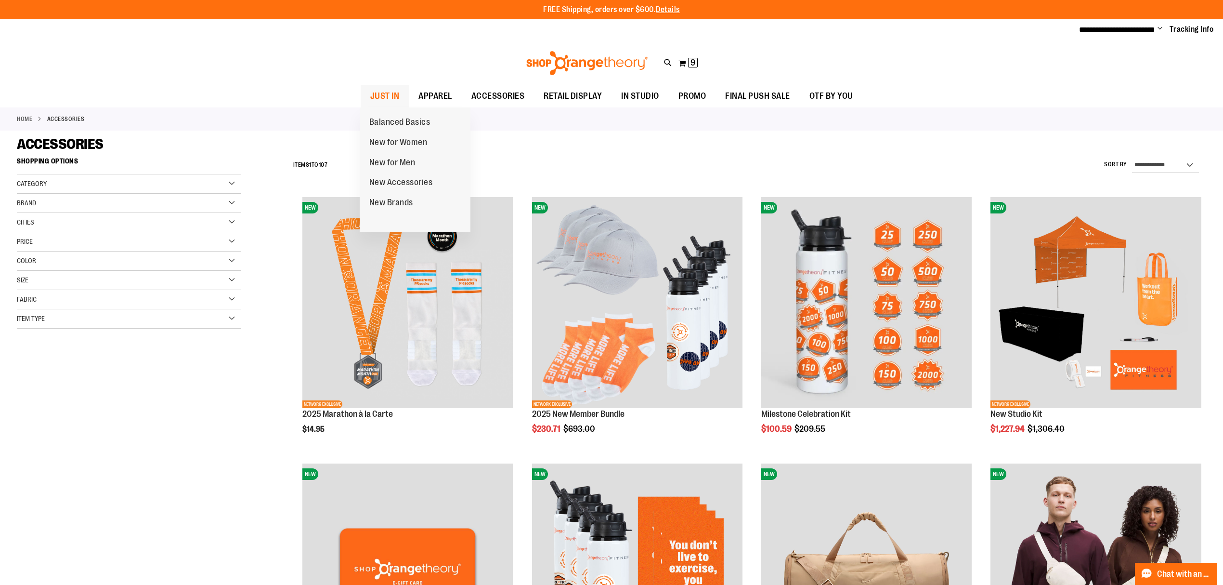
click at [380, 98] on span "JUST IN" at bounding box center [384, 96] width 29 height 22
click at [394, 89] on span "JUST IN" at bounding box center [384, 96] width 29 height 22
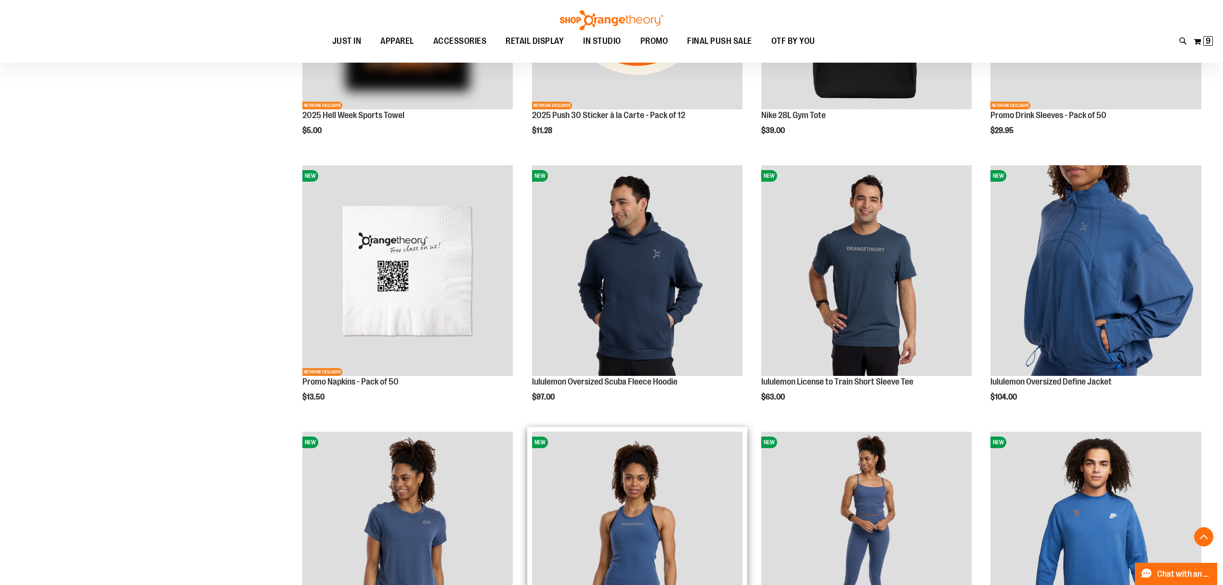
scroll to position [2129, 0]
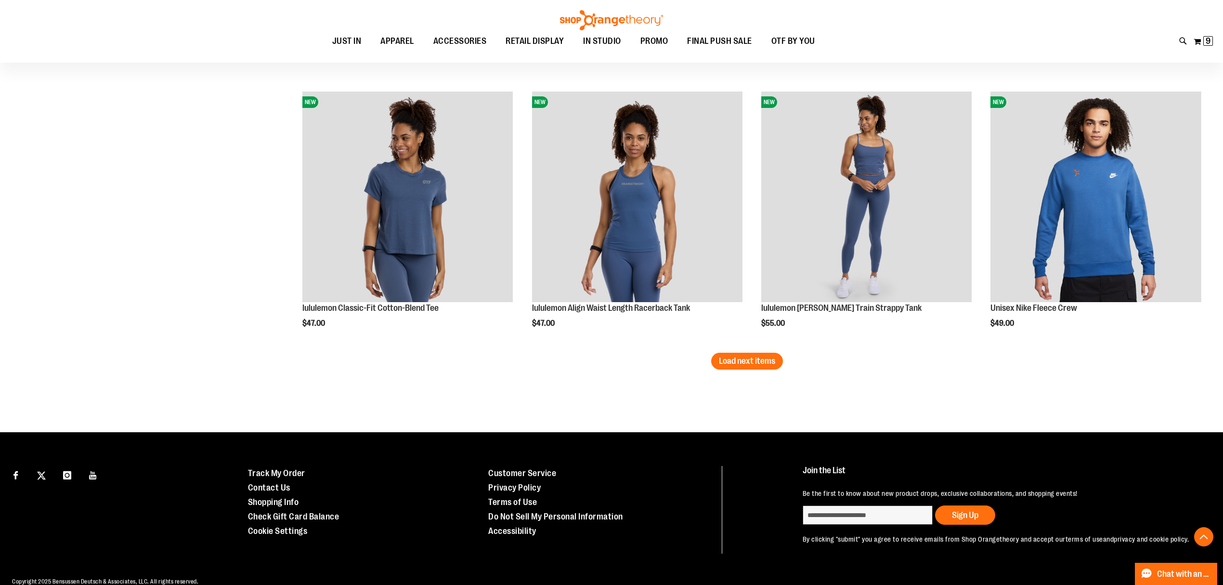
click at [758, 363] on span "Load next items" at bounding box center [747, 361] width 56 height 10
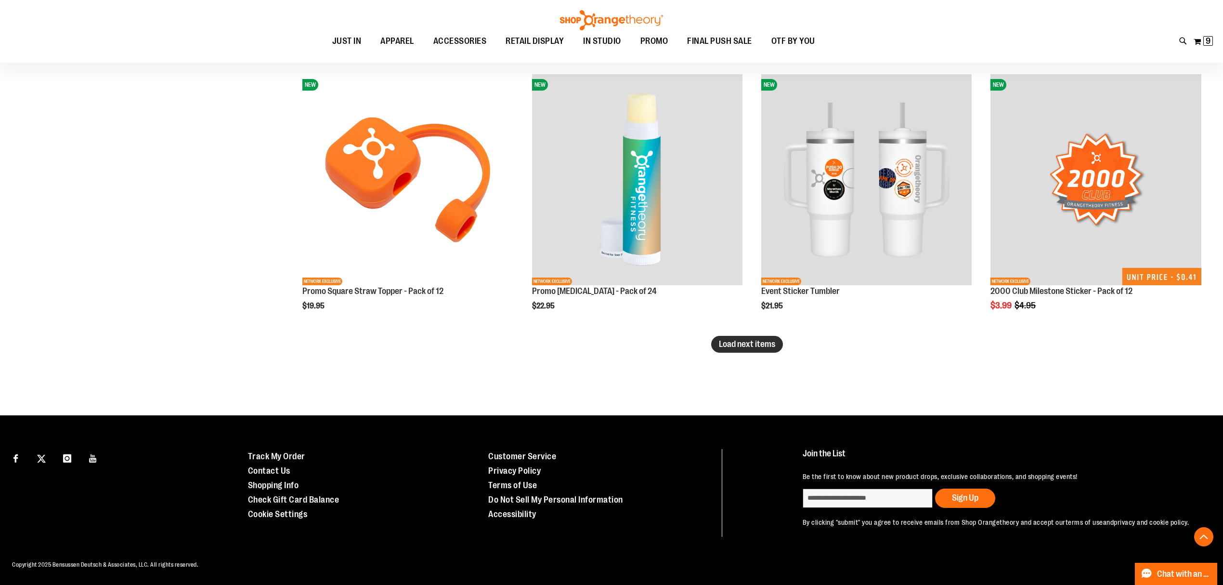
click at [735, 345] on span "Load next items" at bounding box center [747, 344] width 56 height 10
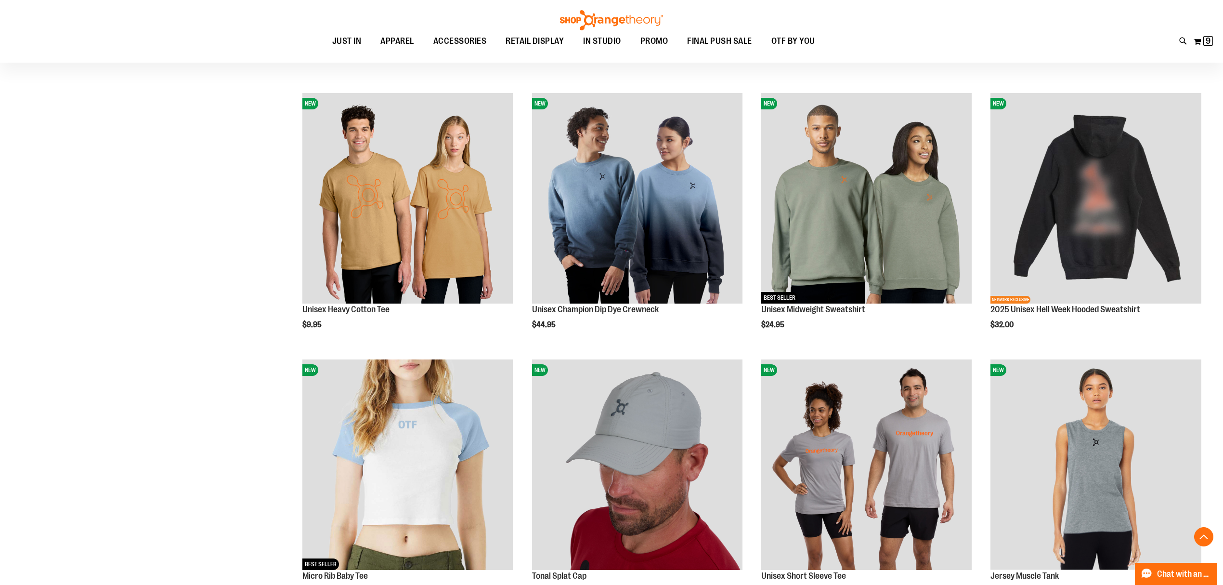
scroll to position [3523, 0]
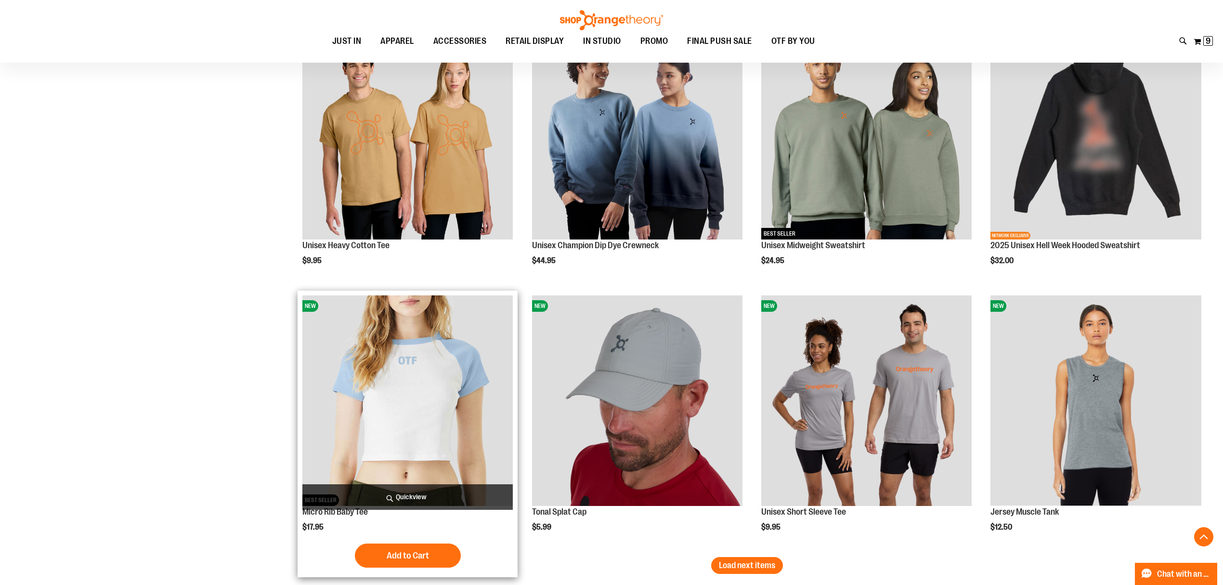
click at [403, 409] on img "product" at bounding box center [407, 400] width 210 height 210
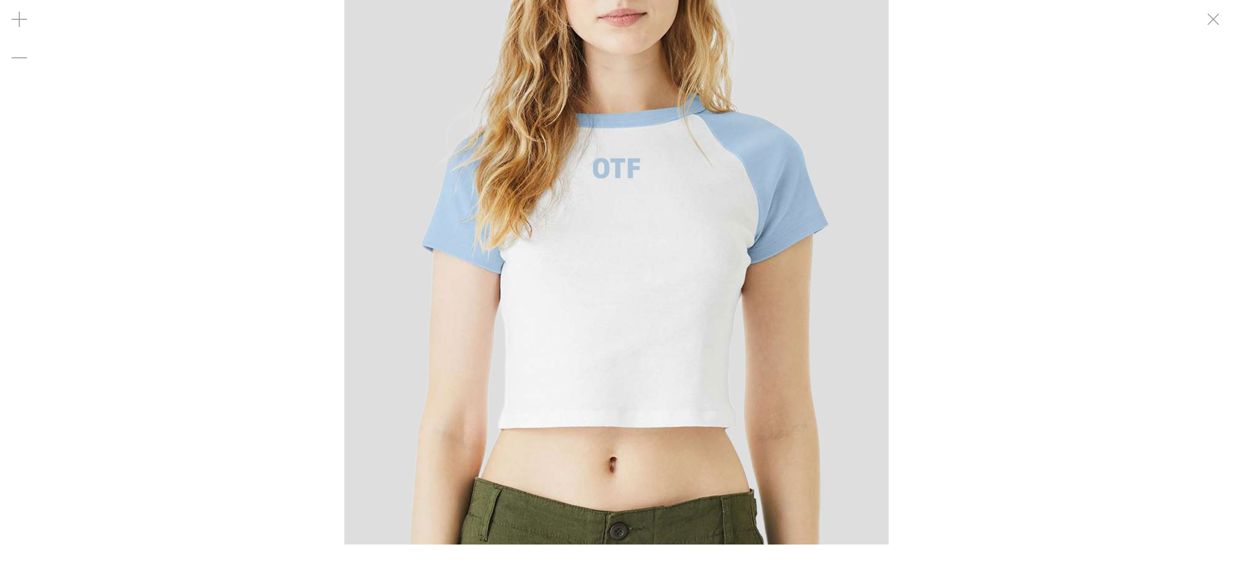
click at [582, 306] on img "carousel" at bounding box center [616, 272] width 544 height 544
click at [636, 263] on img "carousel" at bounding box center [616, 272] width 544 height 544
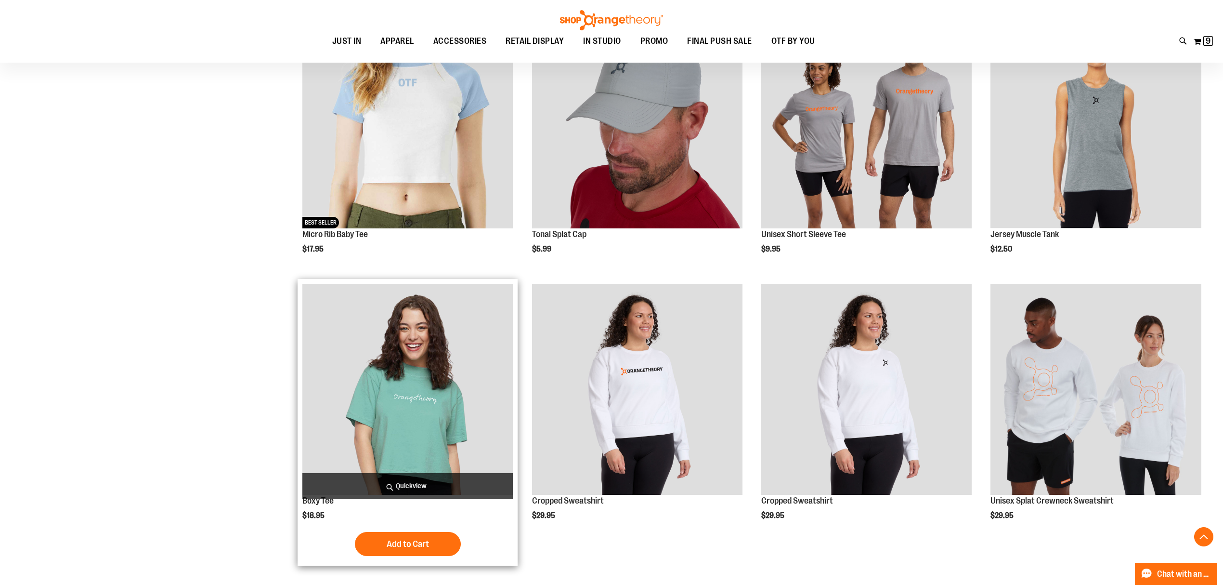
scroll to position [727, 0]
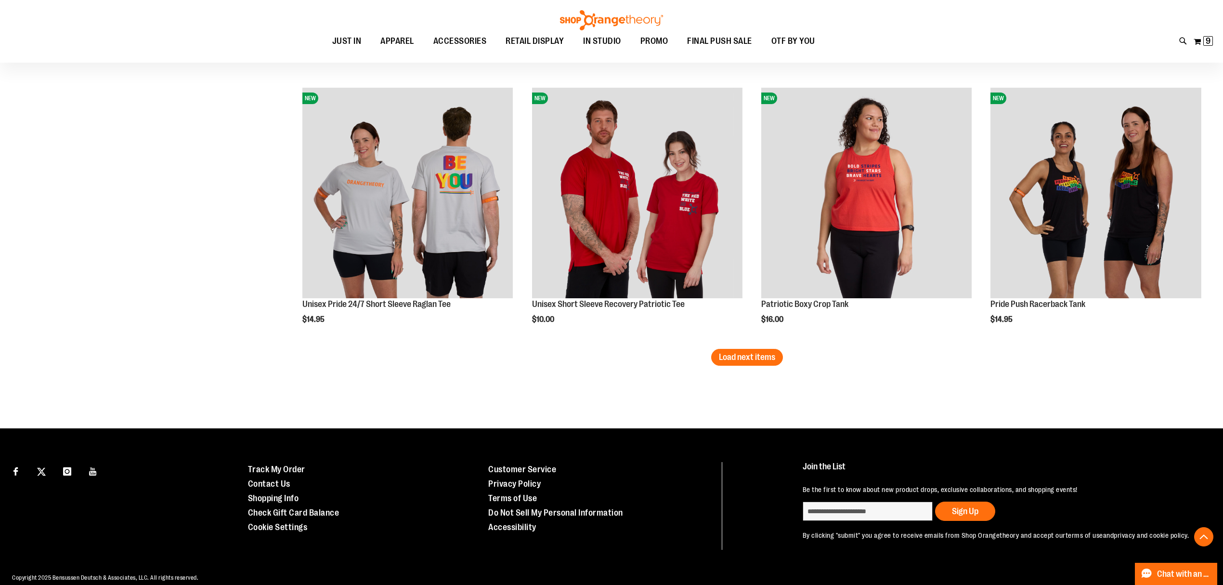
scroll to position [2170, 0]
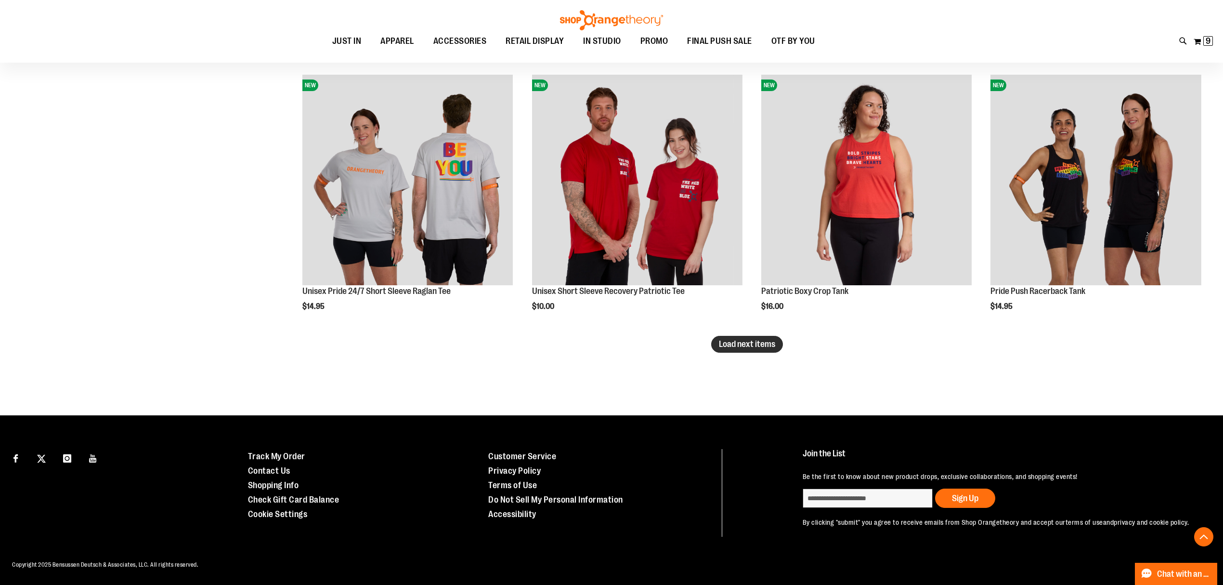
click at [775, 349] on button "Load next items" at bounding box center [747, 344] width 72 height 17
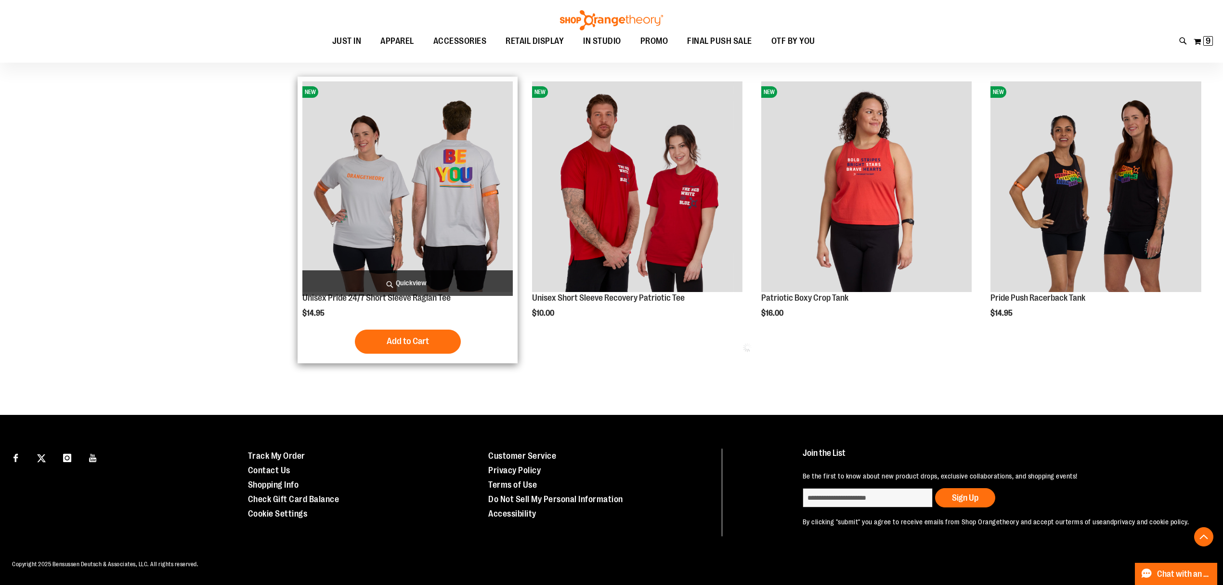
scroll to position [2163, 0]
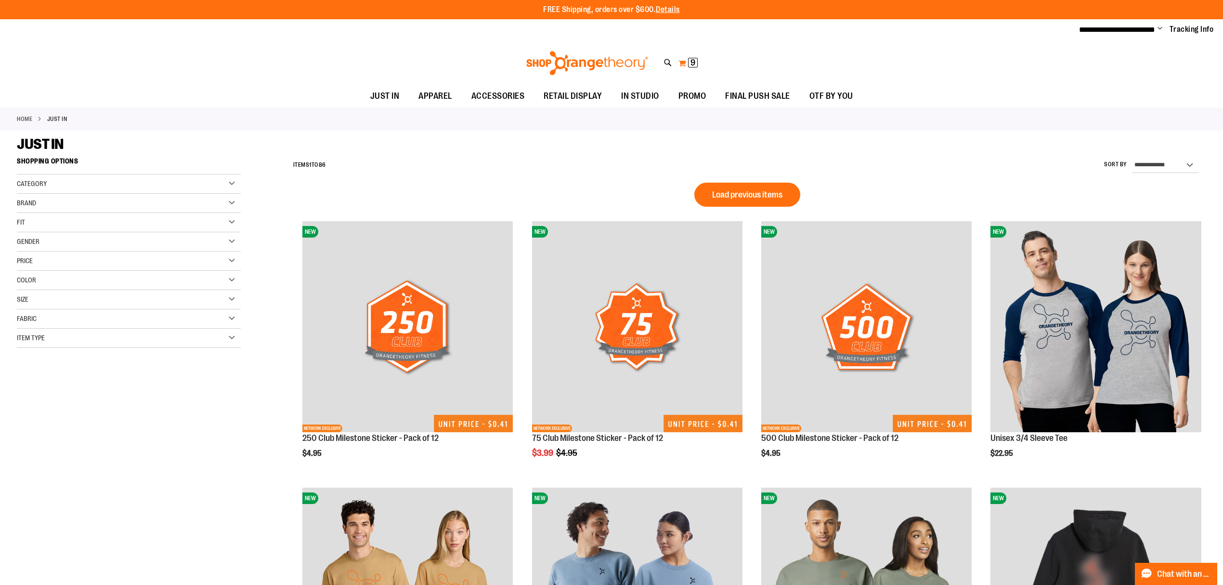
click at [686, 64] on button "My Cart 9 9 items" at bounding box center [688, 62] width 20 height 15
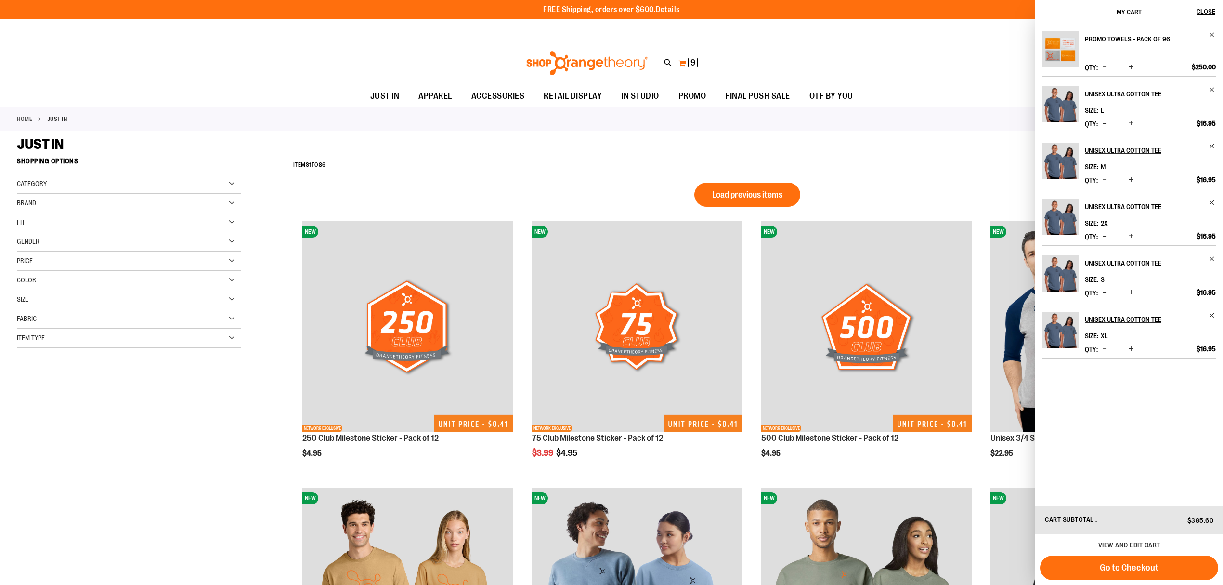
click at [687, 64] on button "My Cart 9 9 items" at bounding box center [688, 62] width 20 height 15
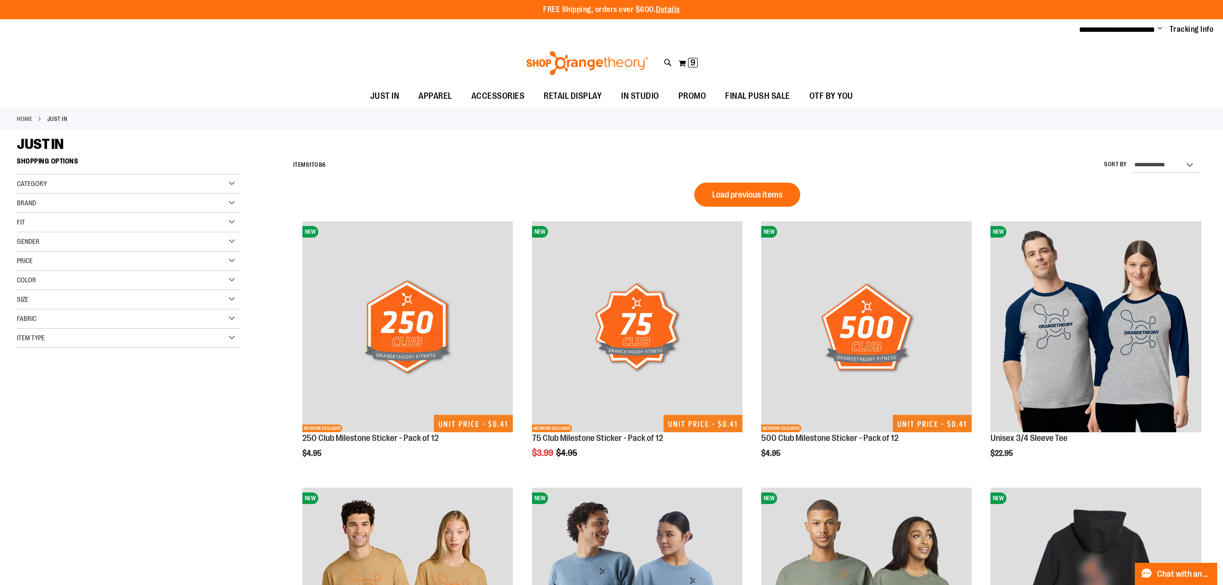
drag, startPoint x: 748, startPoint y: 96, endPoint x: 975, endPoint y: 66, distance: 229.8
click at [975, 66] on div "**********" at bounding box center [611, 53] width 1223 height 107
click at [490, 92] on span "ACCESSORIES" at bounding box center [498, 96] width 53 height 22
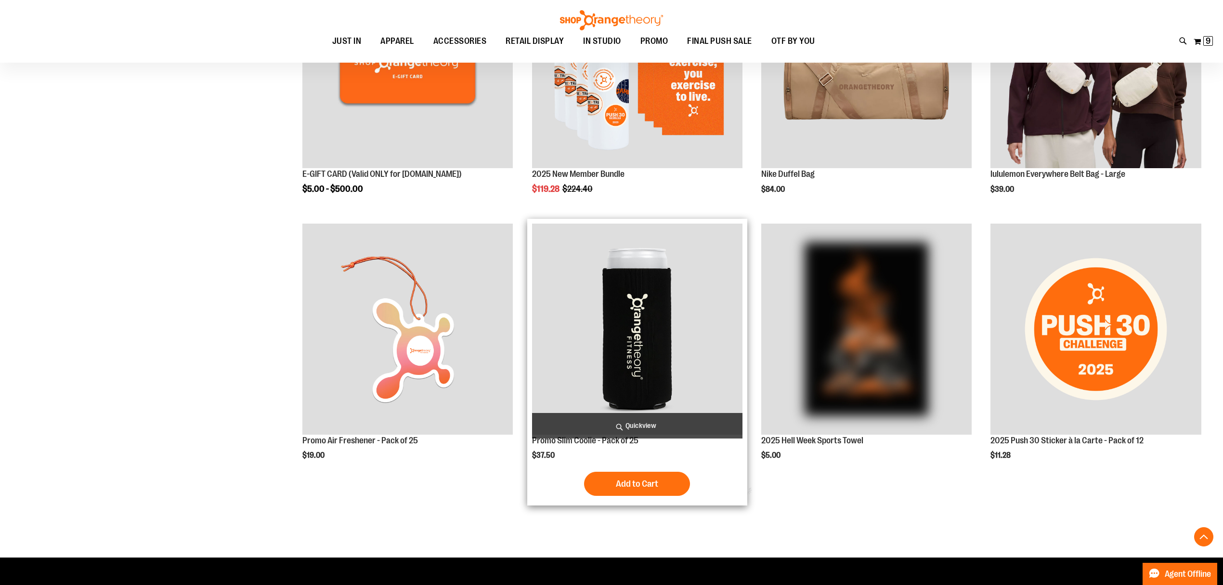
scroll to position [512, 0]
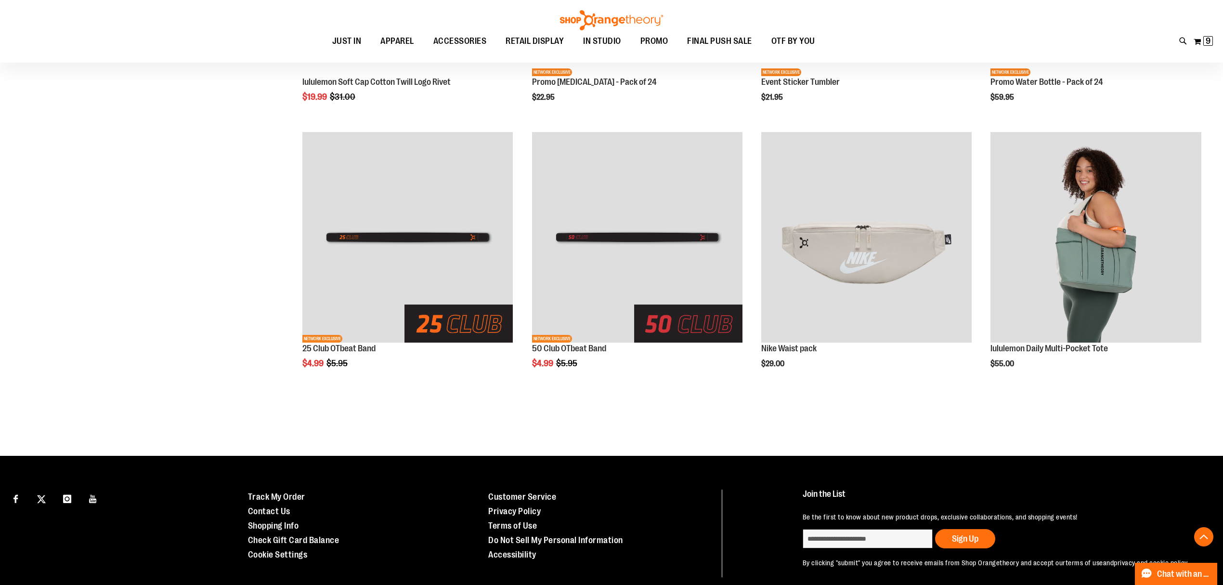
scroll to position [2236, 0]
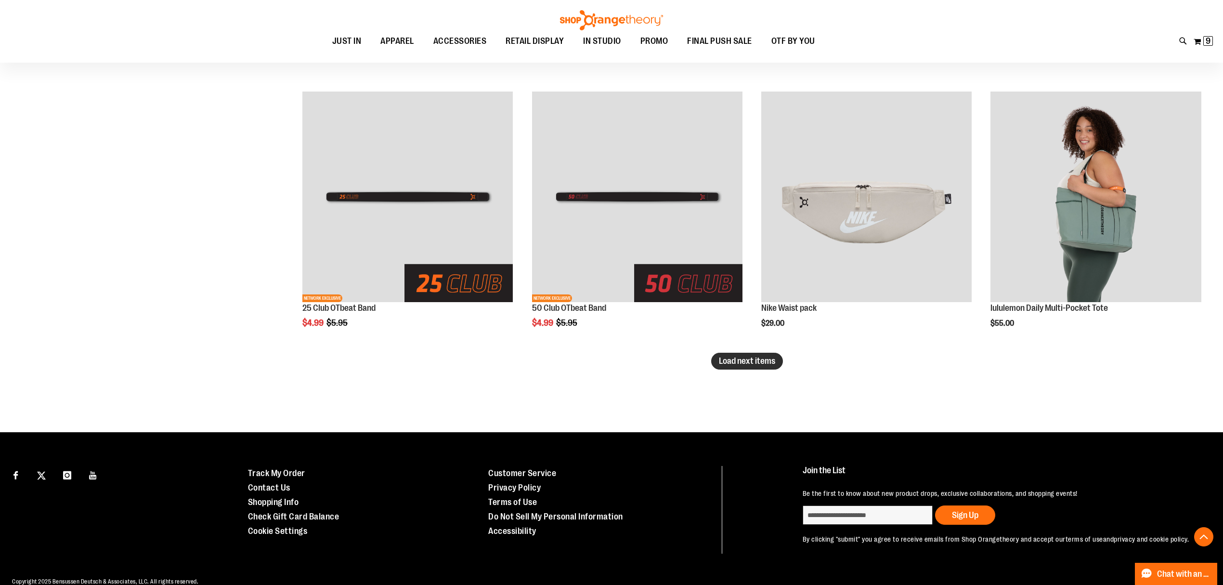
click at [751, 364] on span "Load next items" at bounding box center [747, 361] width 56 height 10
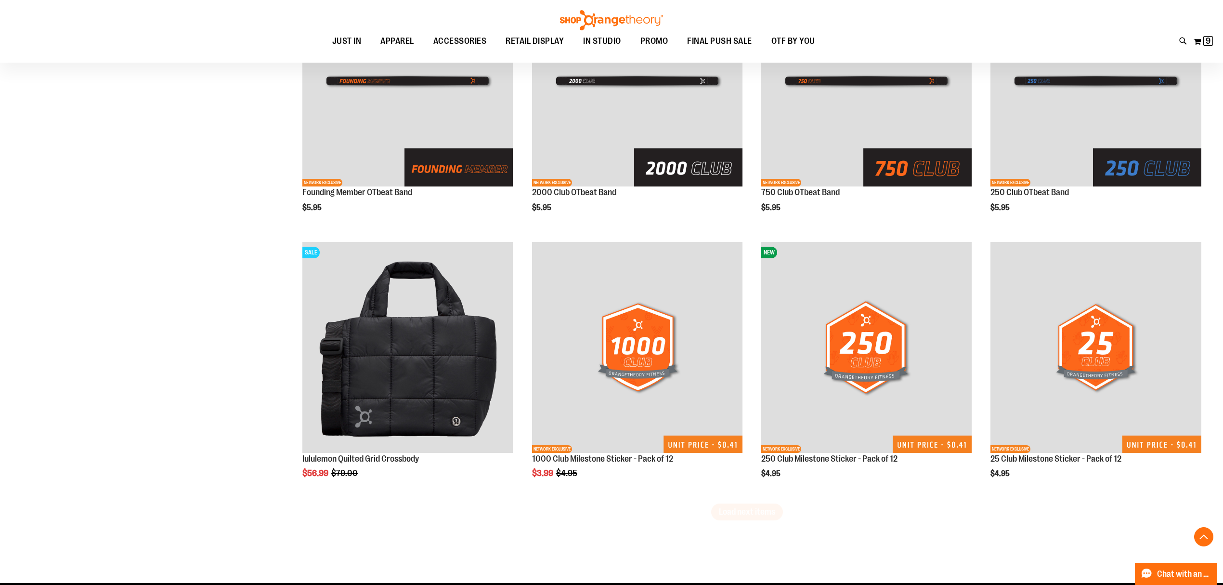
scroll to position [2942, 0]
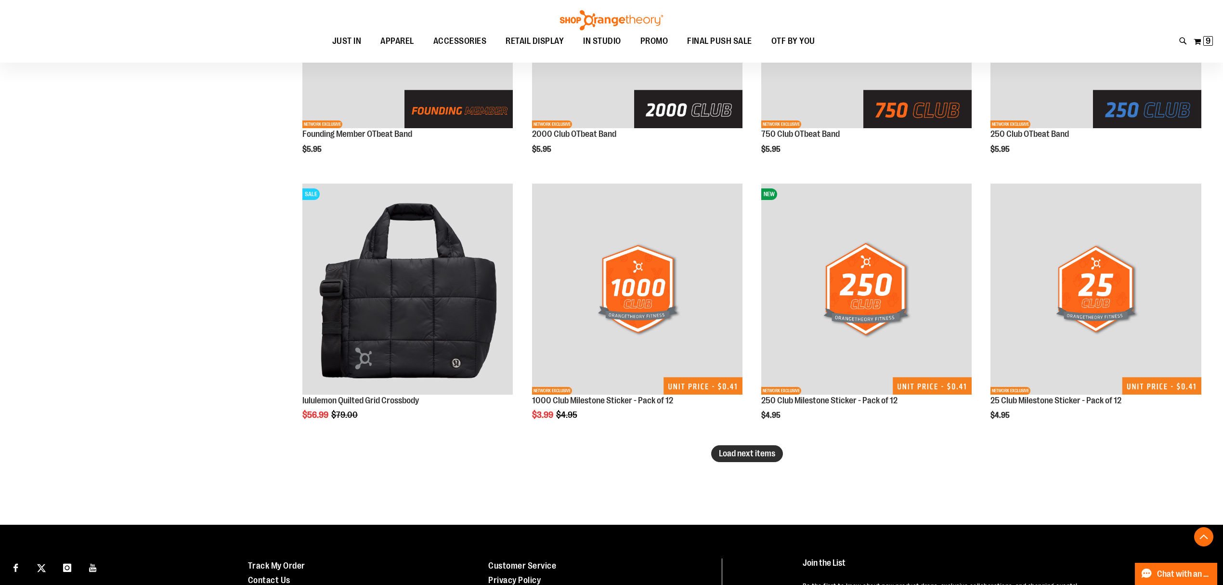
click at [771, 453] on span "Load next items" at bounding box center [747, 453] width 56 height 10
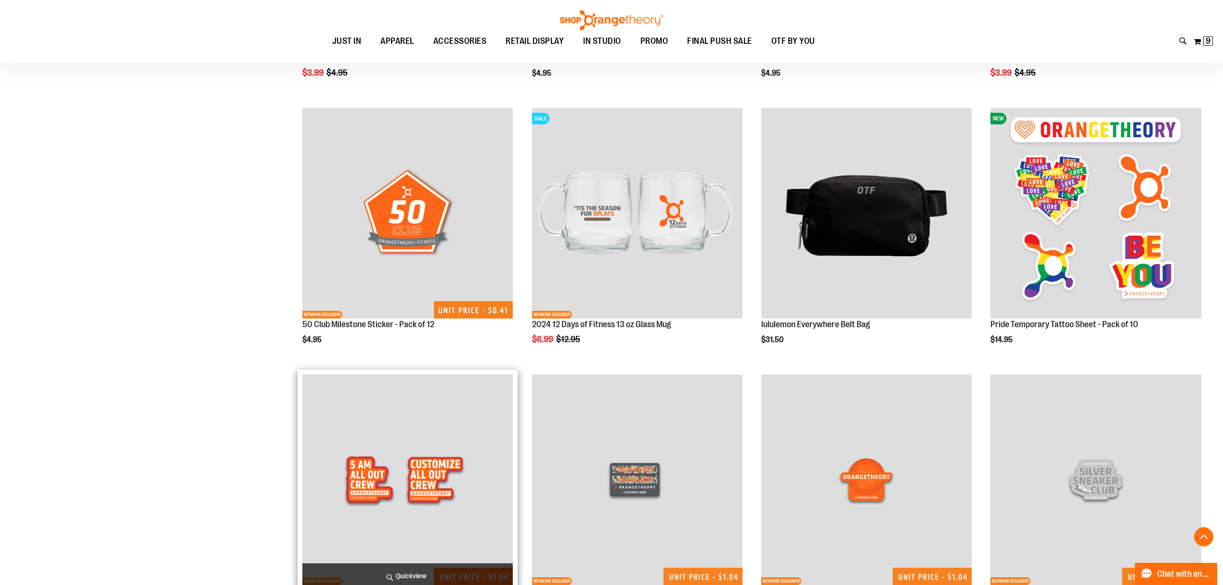
scroll to position [3834, 0]
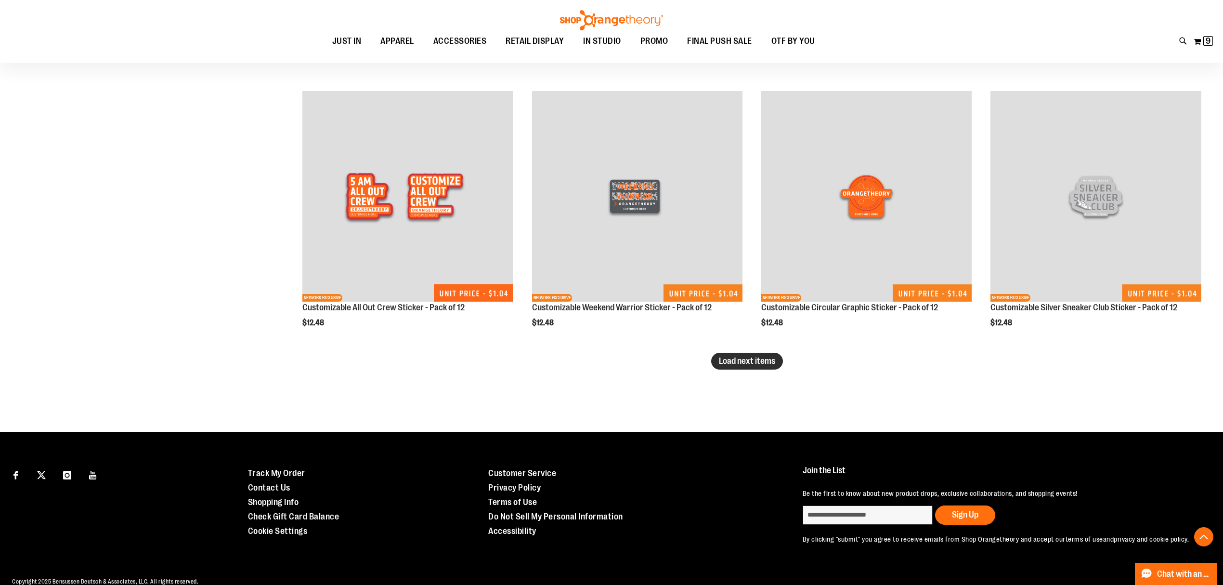
click at [753, 357] on span "Load next items" at bounding box center [747, 361] width 56 height 10
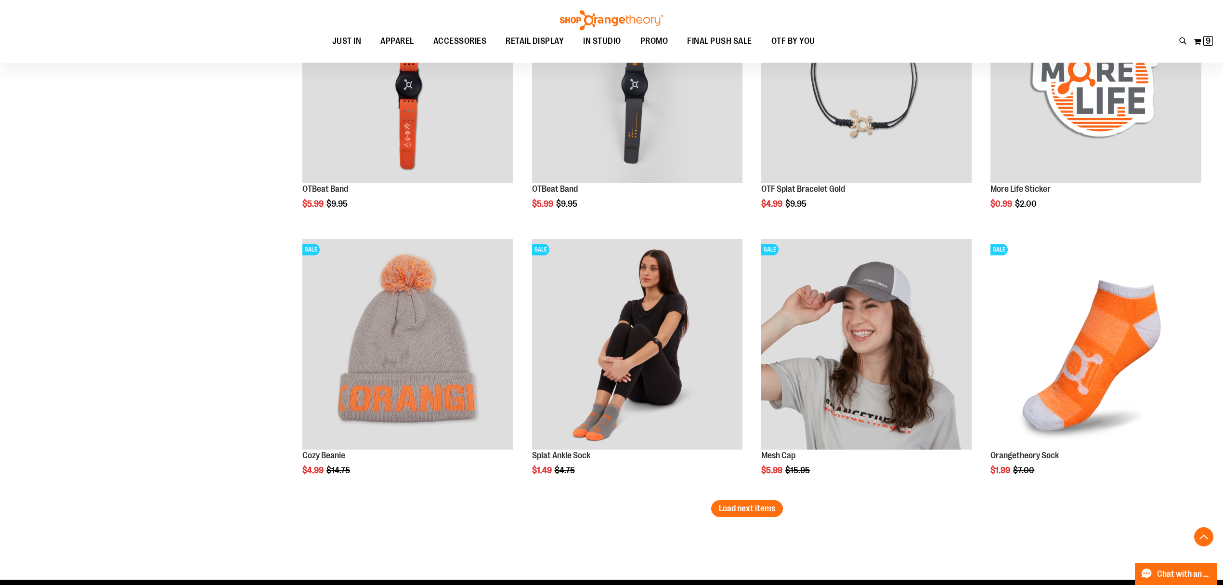
scroll to position [4650, 0]
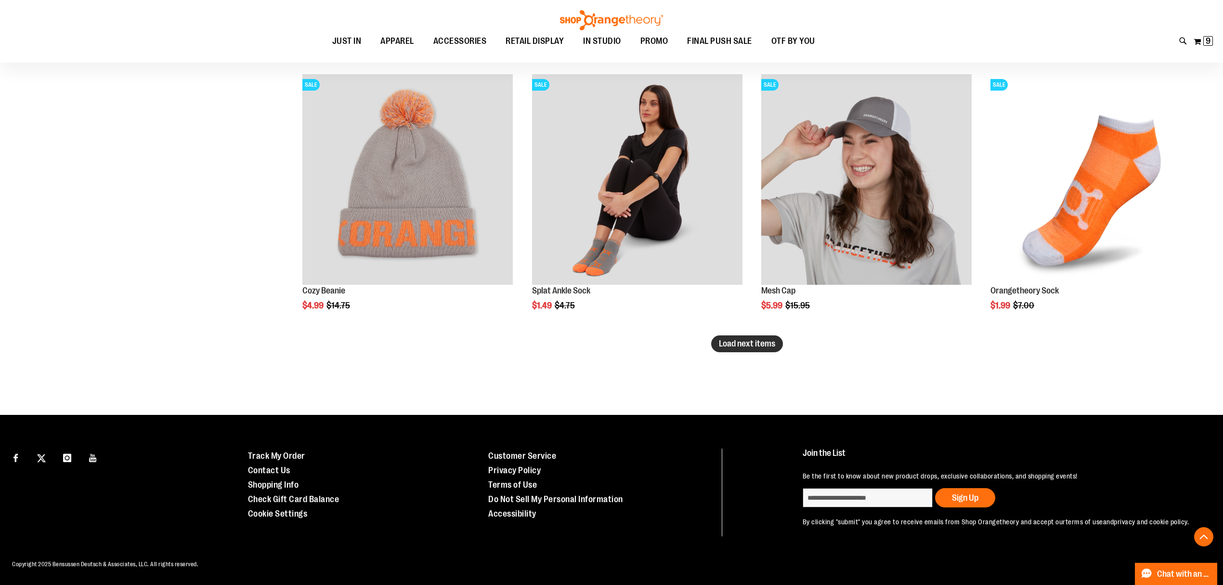
click at [736, 336] on button "Load next items" at bounding box center [747, 343] width 72 height 17
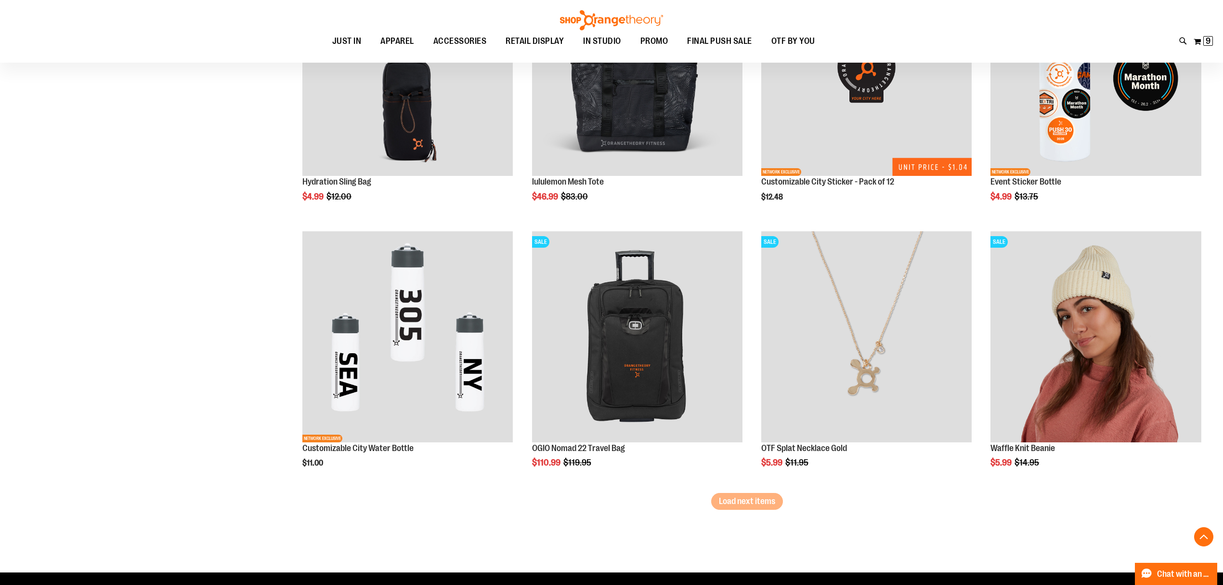
scroll to position [5292, 0]
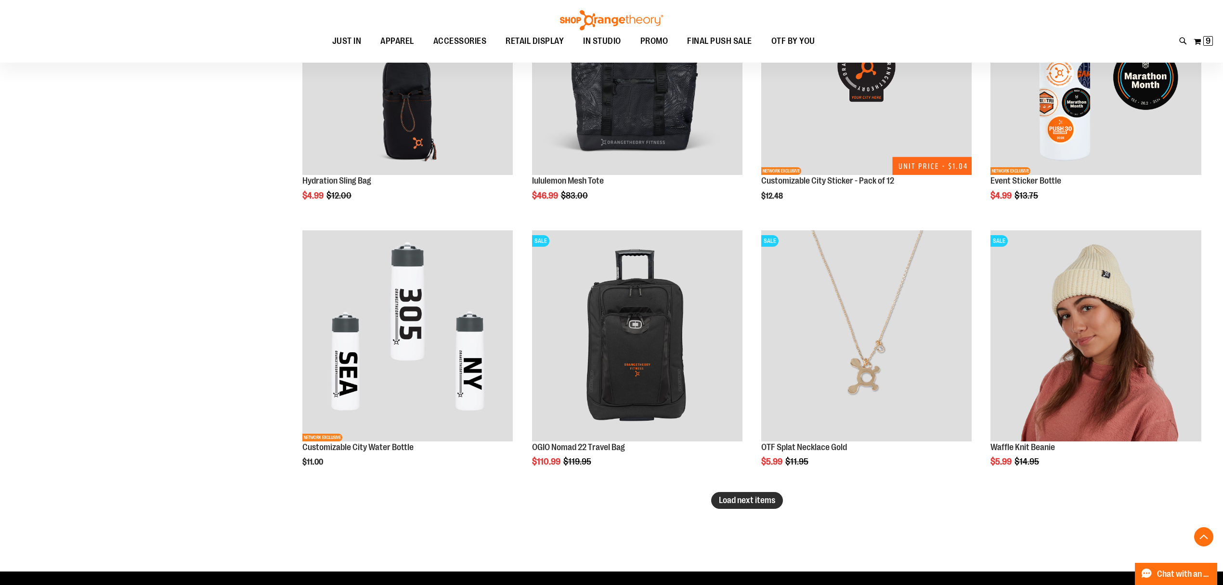
drag, startPoint x: 789, startPoint y: 497, endPoint x: 771, endPoint y: 498, distance: 17.8
click at [771, 498] on span "Load next items" at bounding box center [747, 500] width 56 height 10
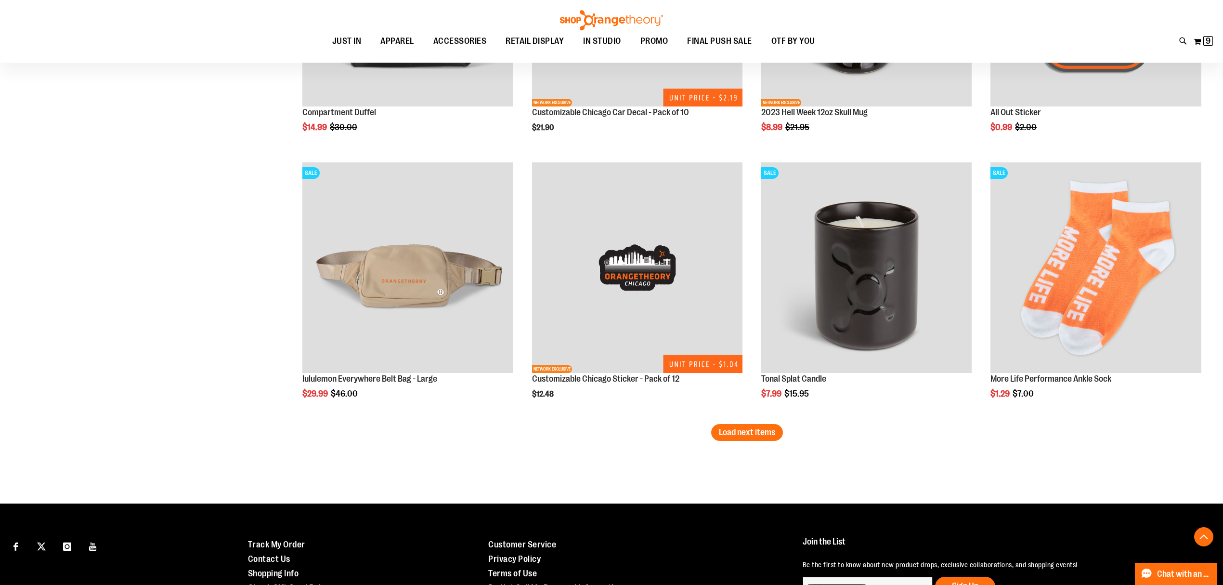
scroll to position [6191, 0]
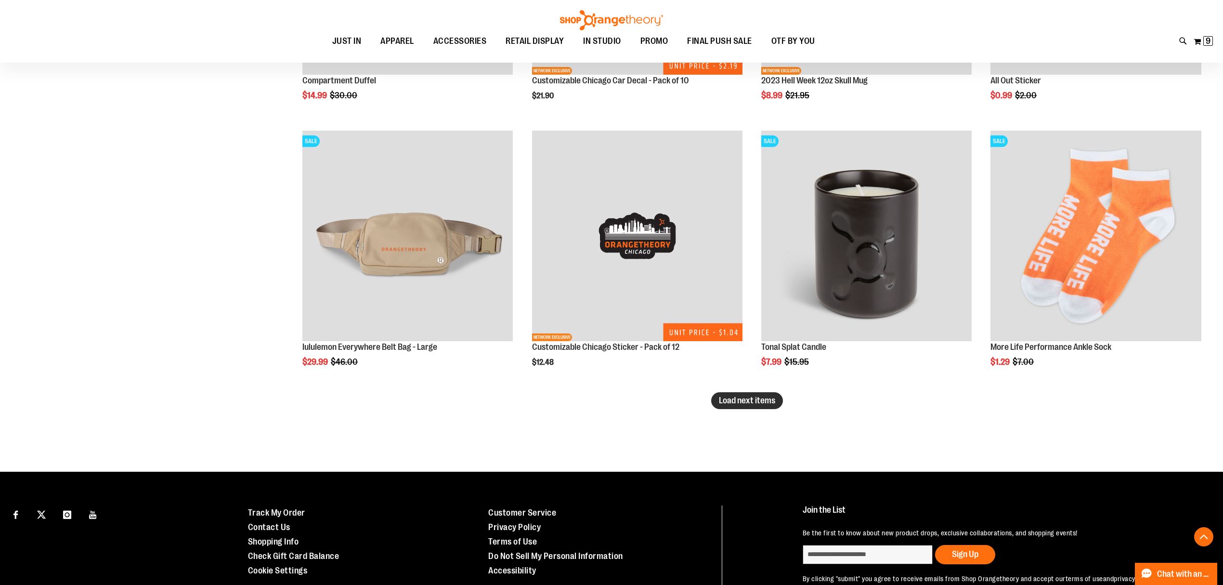
click at [732, 402] on span "Load next items" at bounding box center [747, 400] width 56 height 10
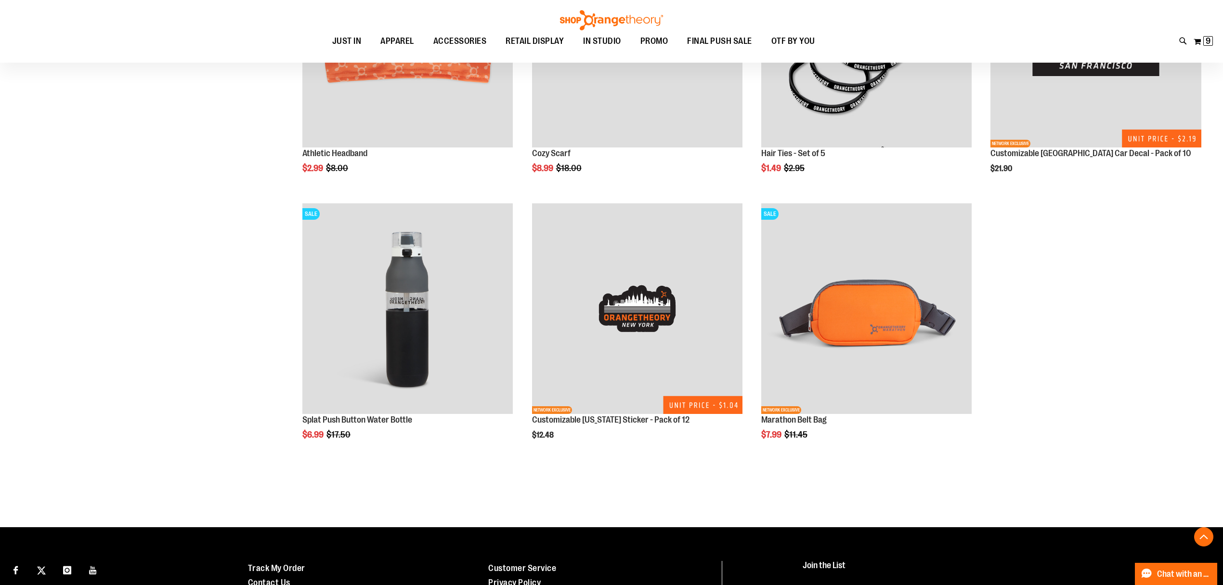
scroll to position [6962, 0]
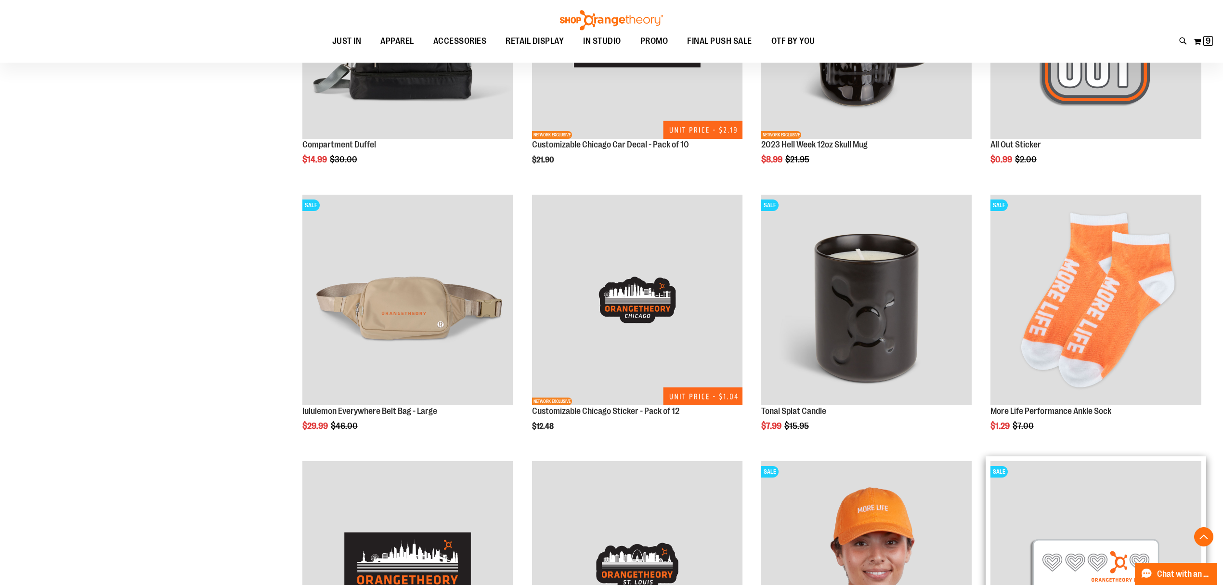
scroll to position [5678, 0]
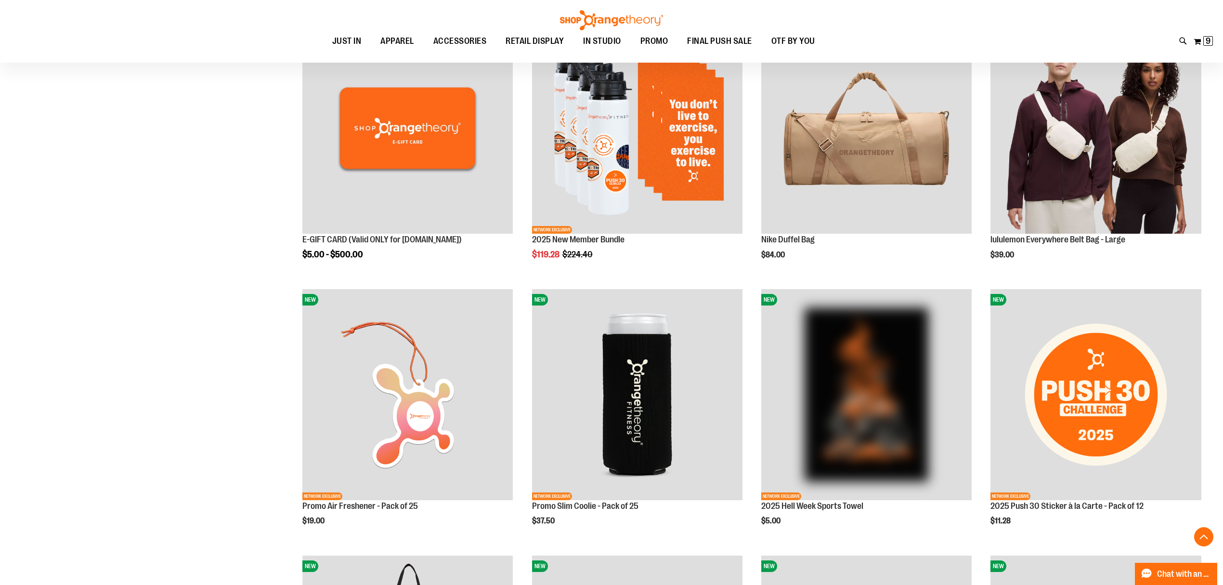
scroll to position [336, 0]
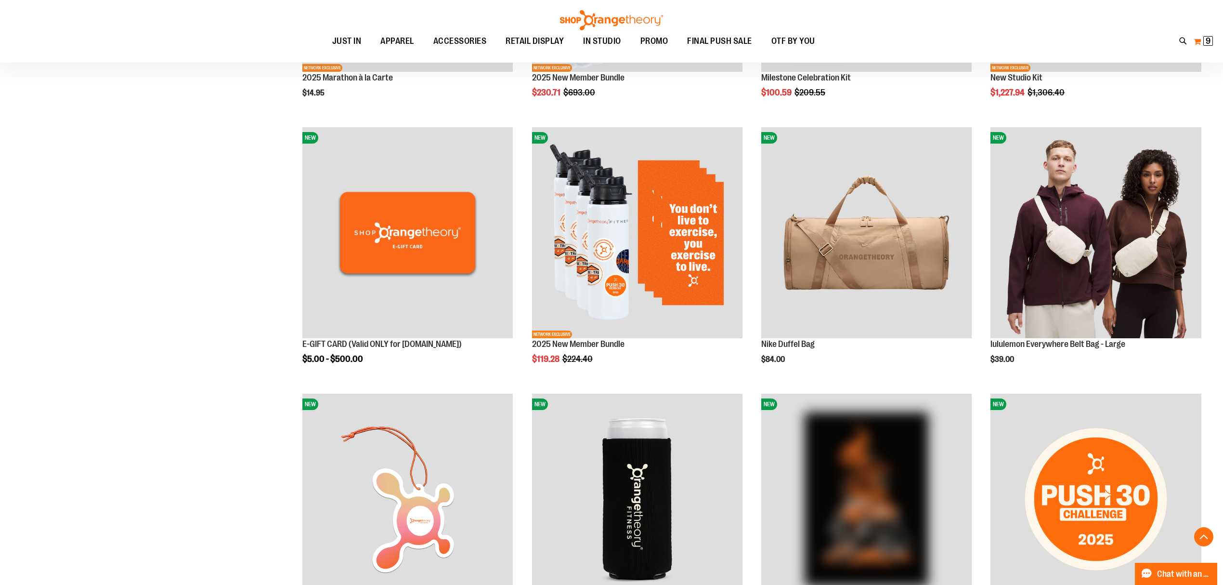
click at [1210, 43] on span "9" at bounding box center [1208, 41] width 5 height 10
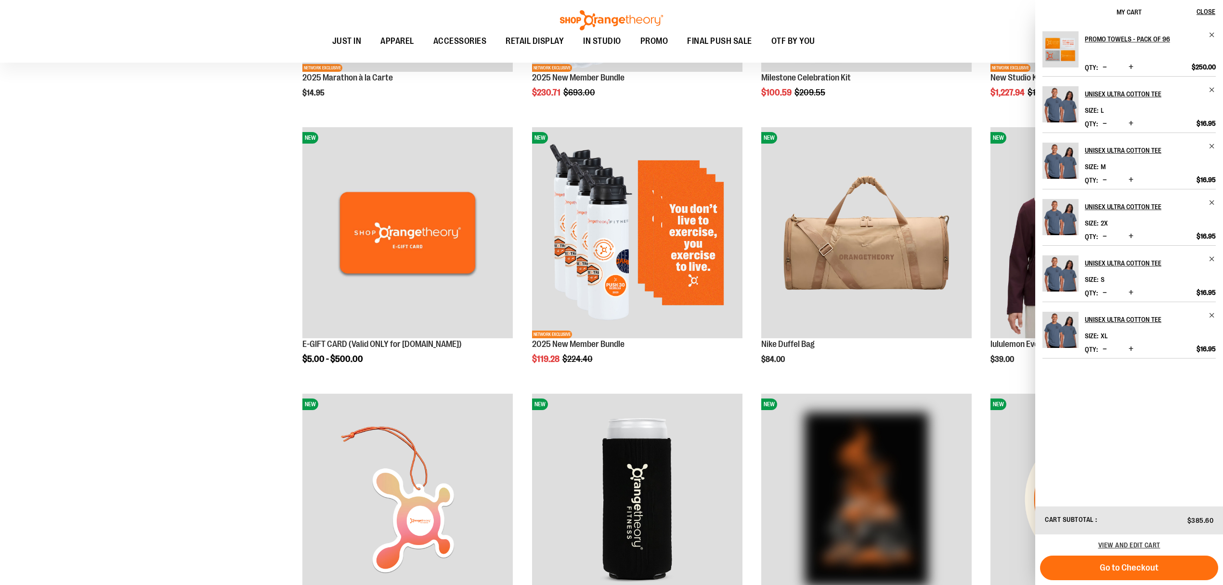
click at [770, 24] on div "Toggle Nav Search Popular Suggestions Advanced Search" at bounding box center [611, 31] width 1223 height 63
